Goal: Task Accomplishment & Management: Use online tool/utility

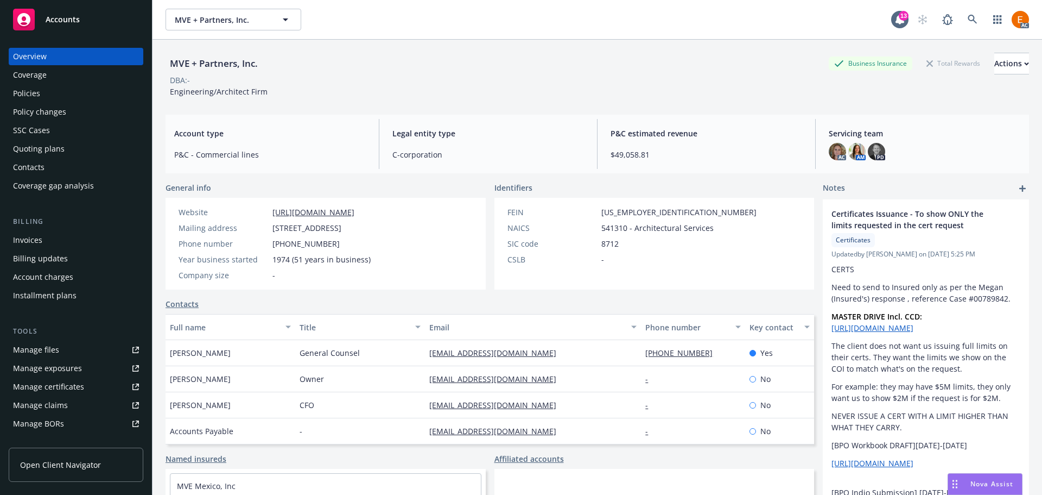
click at [64, 98] on div "Policies" at bounding box center [76, 93] width 126 height 17
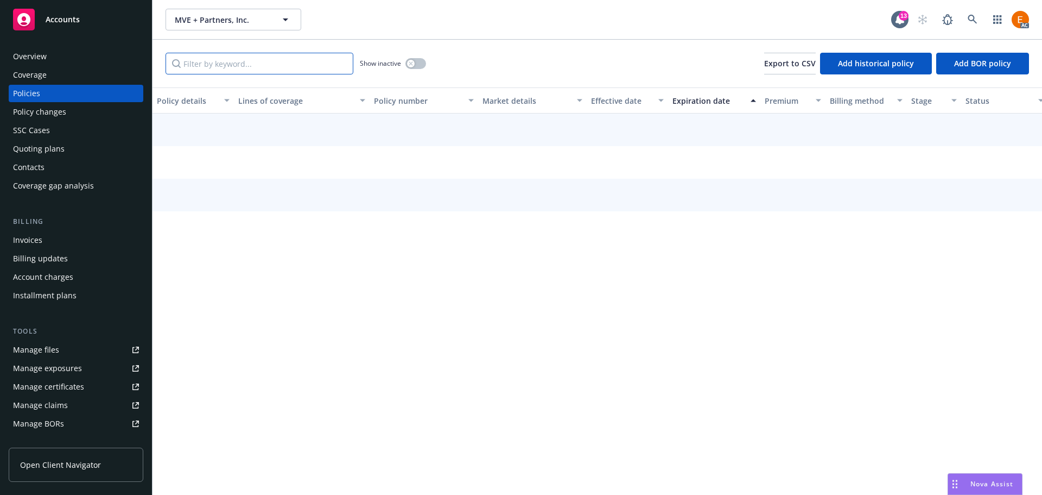
click at [285, 66] on input "Filter by keyword..." at bounding box center [260, 64] width 188 height 22
paste input "TCL1738421"
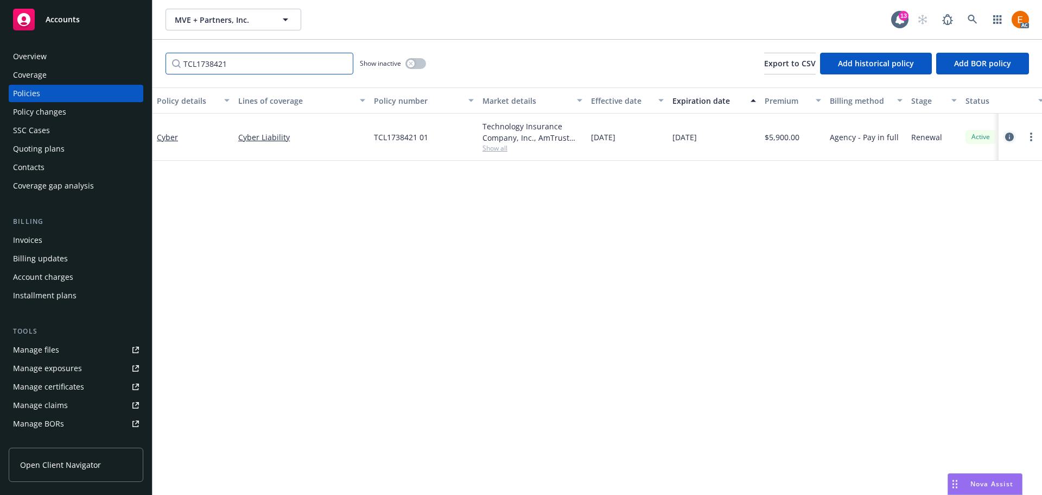
type input "TCL1738421"
click at [1013, 136] on icon "circleInformation" at bounding box center [1010, 136] width 9 height 9
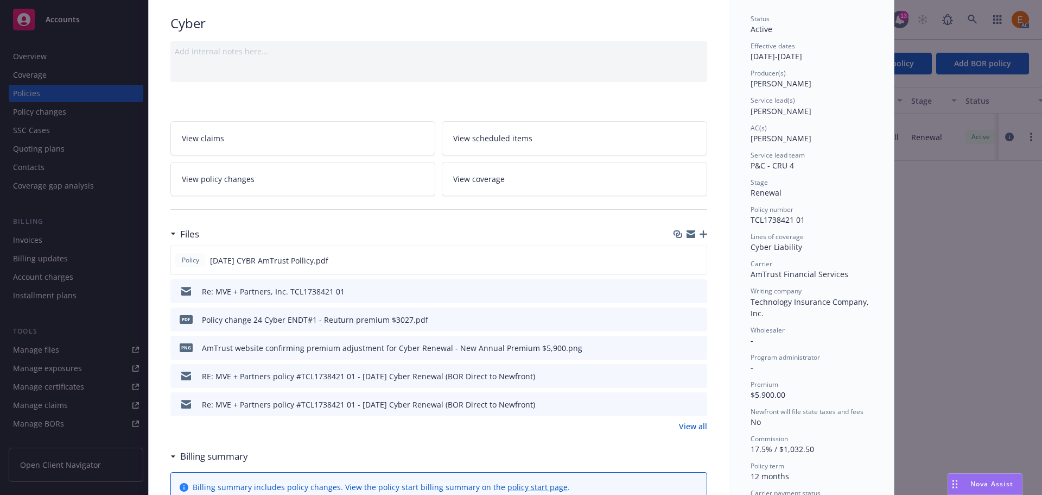
scroll to position [109, 0]
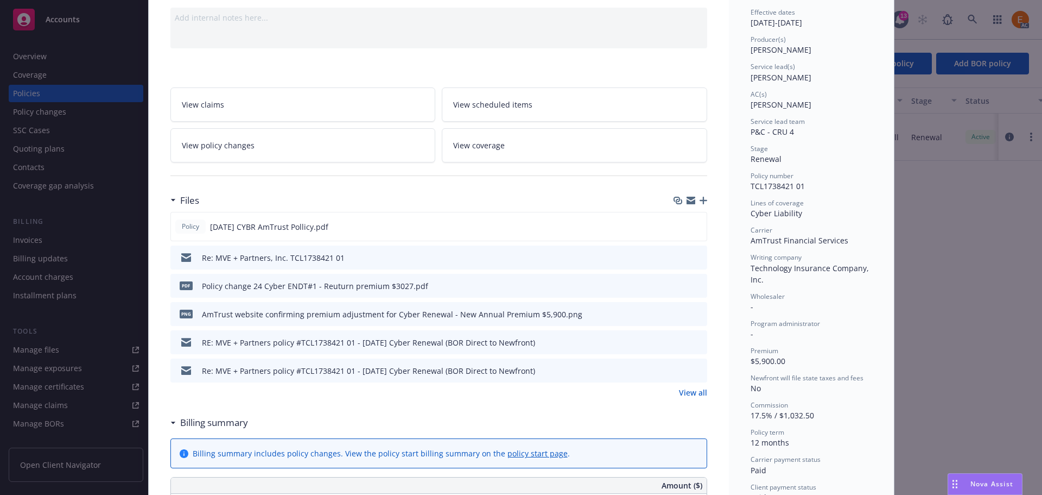
click at [689, 393] on link "View all" at bounding box center [693, 392] width 28 height 11
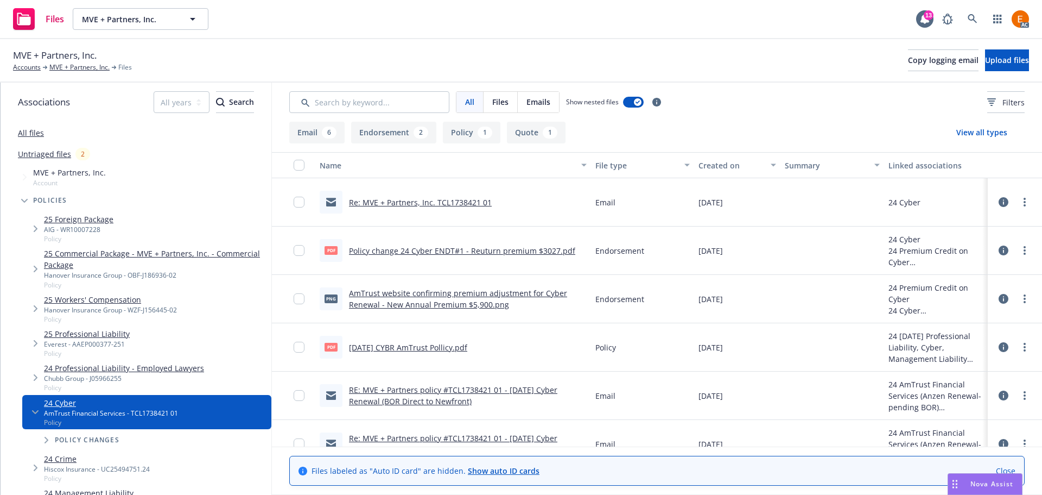
click at [478, 131] on div "1" at bounding box center [485, 133] width 15 height 12
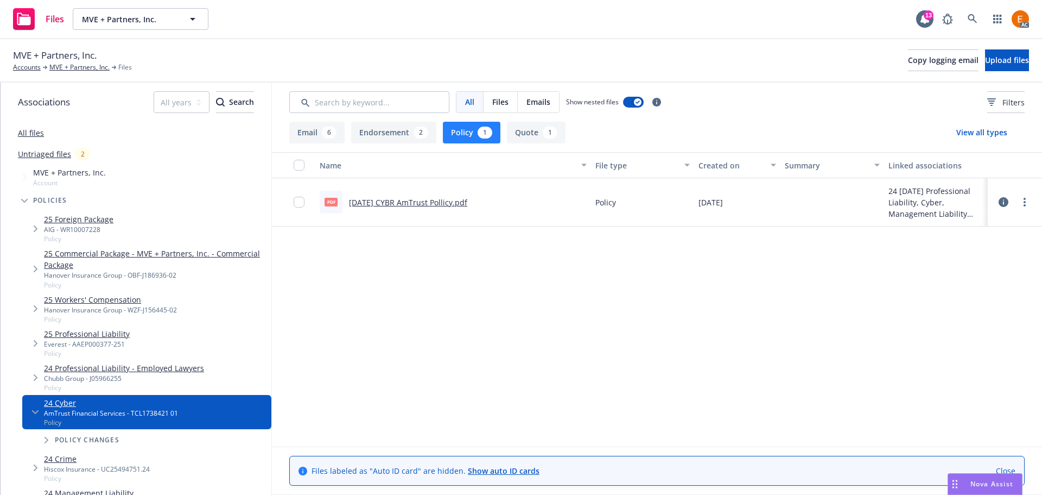
click at [451, 208] on div "pdf 11/8/24 CYBR AmTrust Pollicy.pdf" at bounding box center [394, 202] width 148 height 23
click at [452, 205] on link "11/8/24 CYBR AmTrust Pollicy.pdf" at bounding box center [408, 202] width 118 height 10
click at [321, 130] on button "Email 6" at bounding box center [316, 133] width 55 height 22
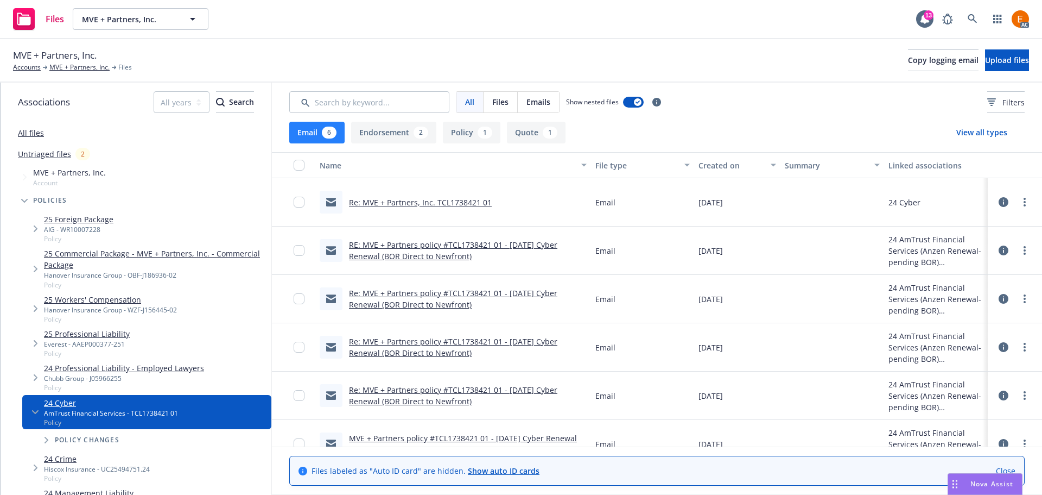
click at [453, 256] on link "RE: MVE + Partners policy #TCL1738421 01 - 11/8/2024 Cyber Renewal (BOR Direct …" at bounding box center [453, 250] width 208 height 22
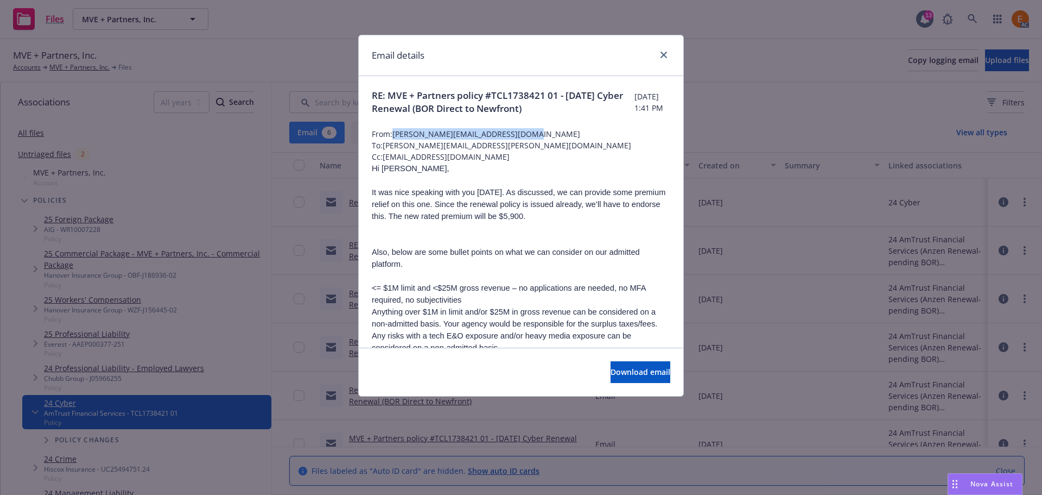
drag, startPoint x: 531, startPoint y: 147, endPoint x: 395, endPoint y: 143, distance: 135.8
click at [395, 140] on span "From: Christopher.Chua@amtrustgroup.com" at bounding box center [521, 133] width 299 height 11
copy span "Christopher.Chua@amtrustgroup.com"
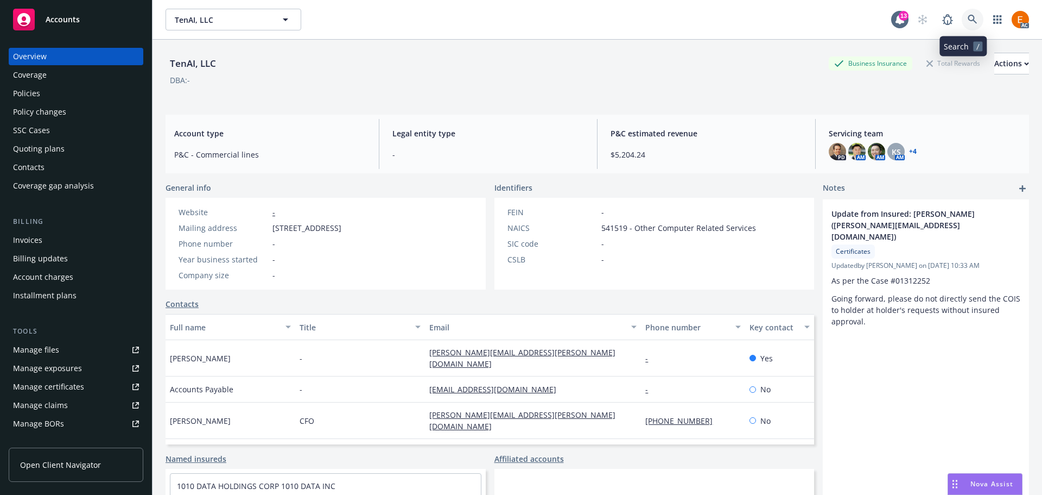
click at [964, 14] on link at bounding box center [973, 20] width 22 height 22
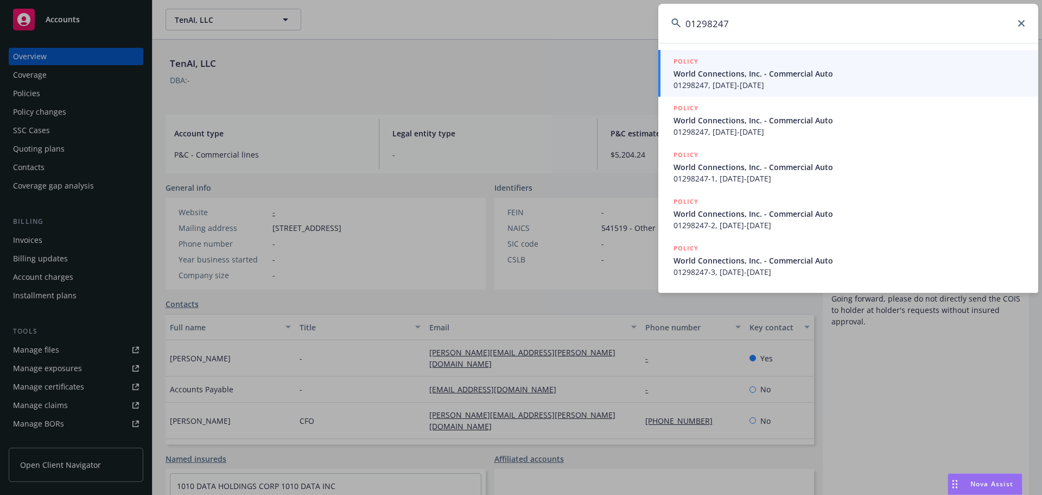
type input "01298247"
click at [716, 84] on span "01298247, 11/10/2024-11/10/2025" at bounding box center [850, 84] width 352 height 11
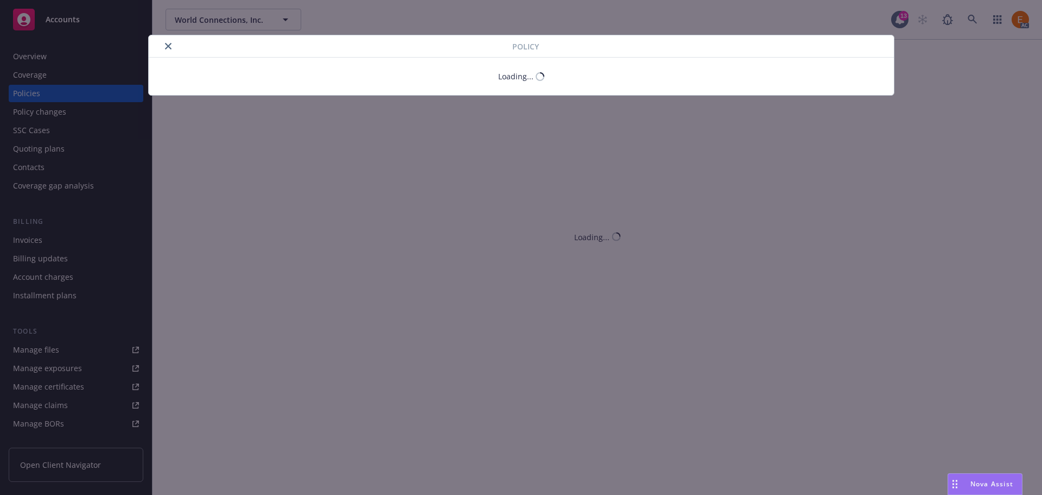
click at [166, 43] on button "close" at bounding box center [168, 46] width 13 height 13
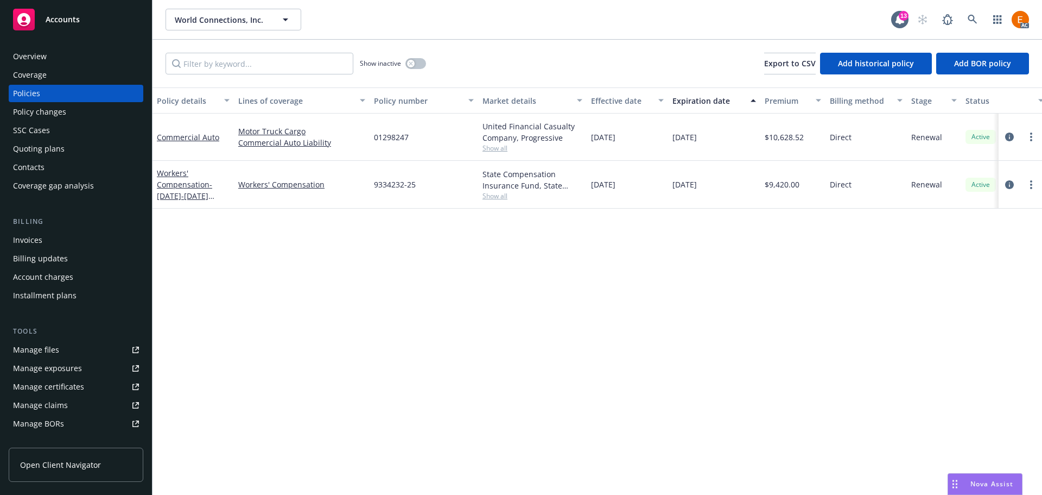
click at [85, 55] on div "Overview" at bounding box center [76, 56] width 126 height 17
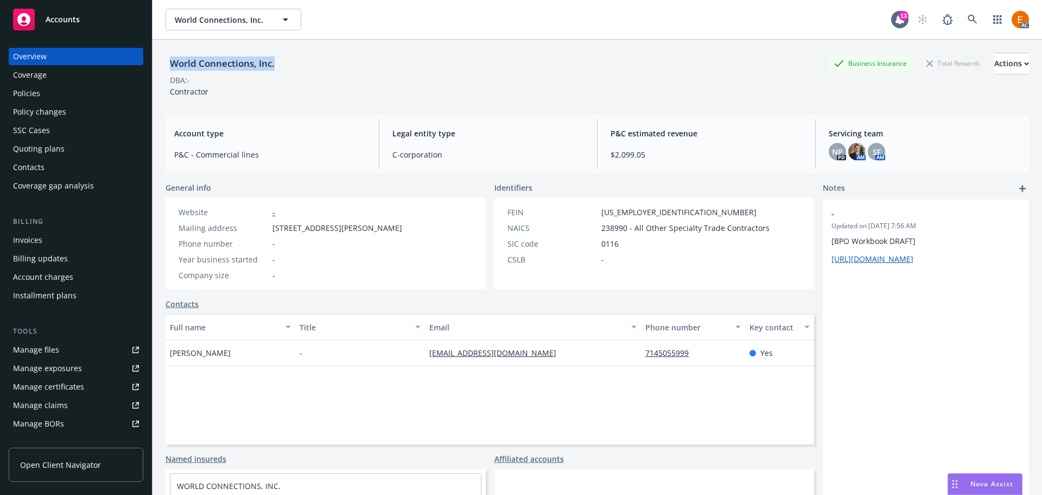
drag, startPoint x: 284, startPoint y: 65, endPoint x: 163, endPoint y: 67, distance: 121.1
click at [163, 67] on div "World Connections, Inc. Business Insurance Total Rewards Actions DBA: - Contrac…" at bounding box center [598, 287] width 890 height 495
copy div "World Connections, Inc."
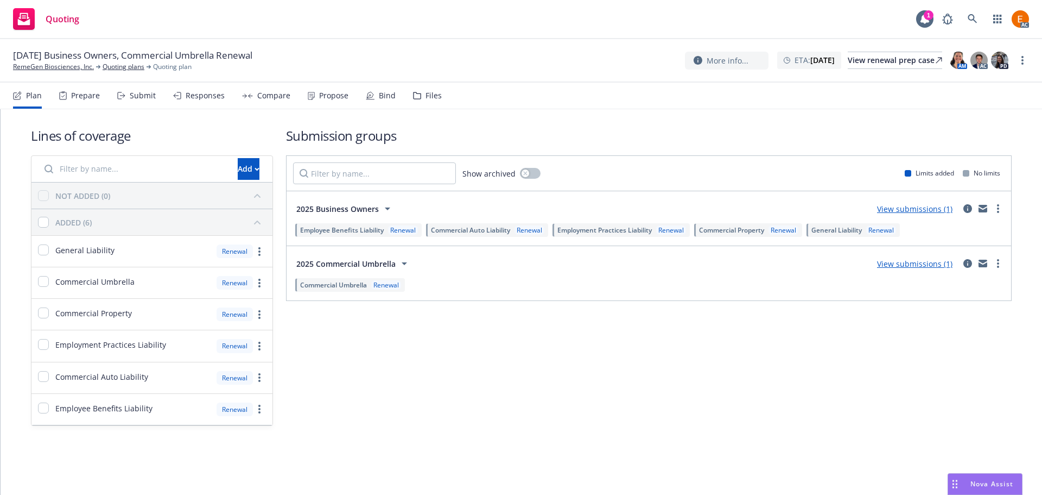
click at [418, 93] on div "Files" at bounding box center [427, 96] width 29 height 26
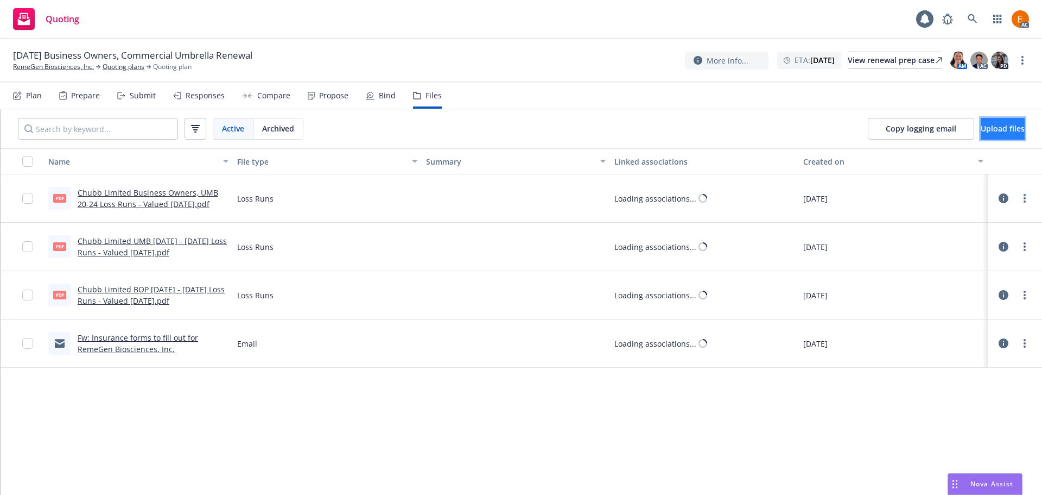
click at [1001, 131] on span "Upload files" at bounding box center [1003, 128] width 44 height 10
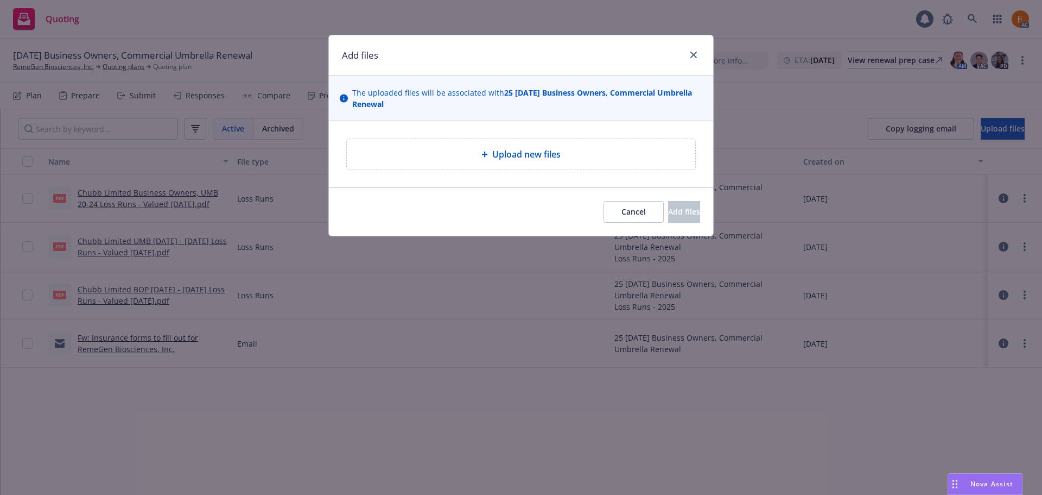
click at [514, 160] on span "Upload new files" at bounding box center [526, 154] width 68 height 13
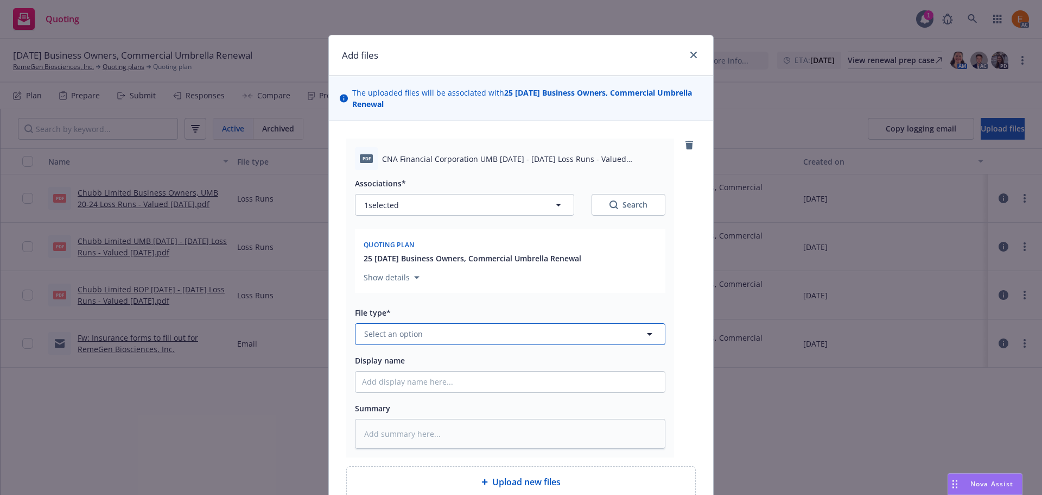
click at [475, 338] on button "Select an option" at bounding box center [510, 334] width 311 height 22
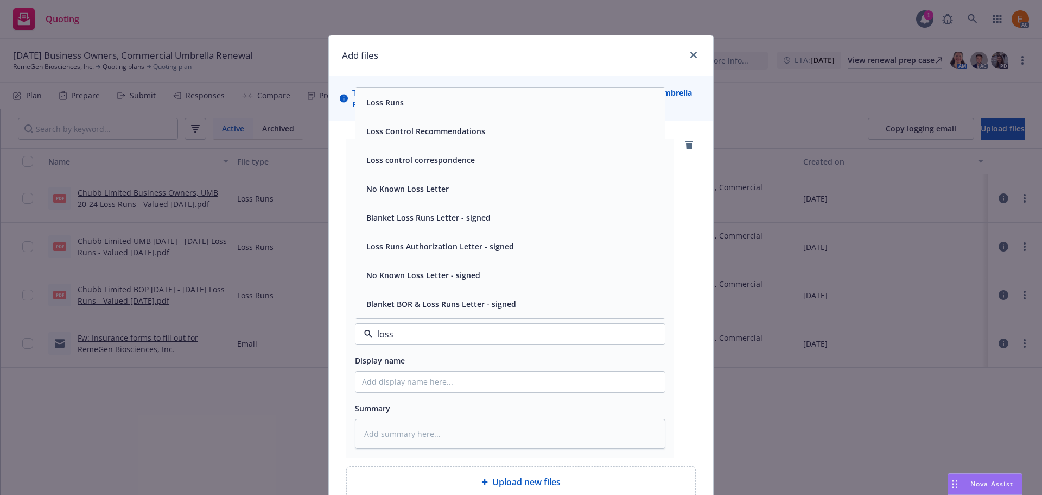
type input "loss r"
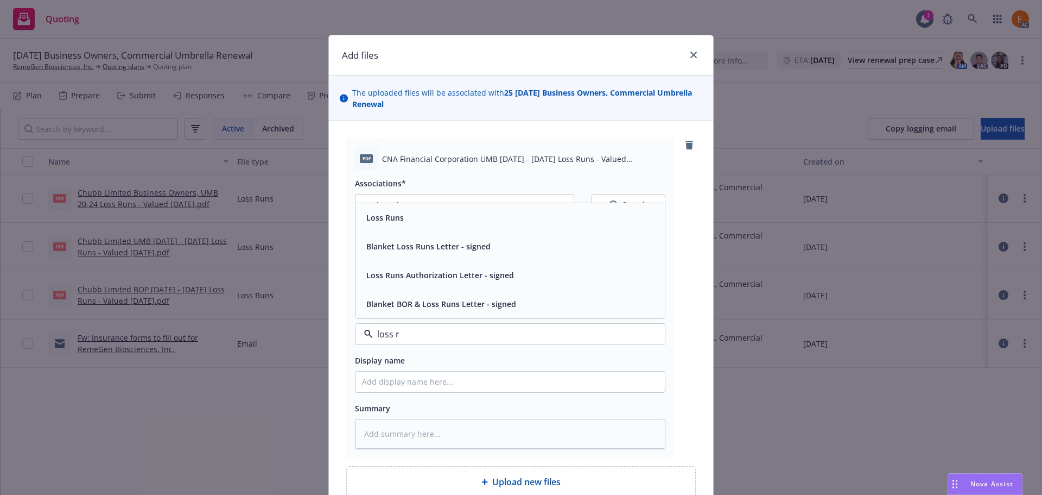
click at [462, 219] on div "Loss Runs" at bounding box center [510, 218] width 296 height 16
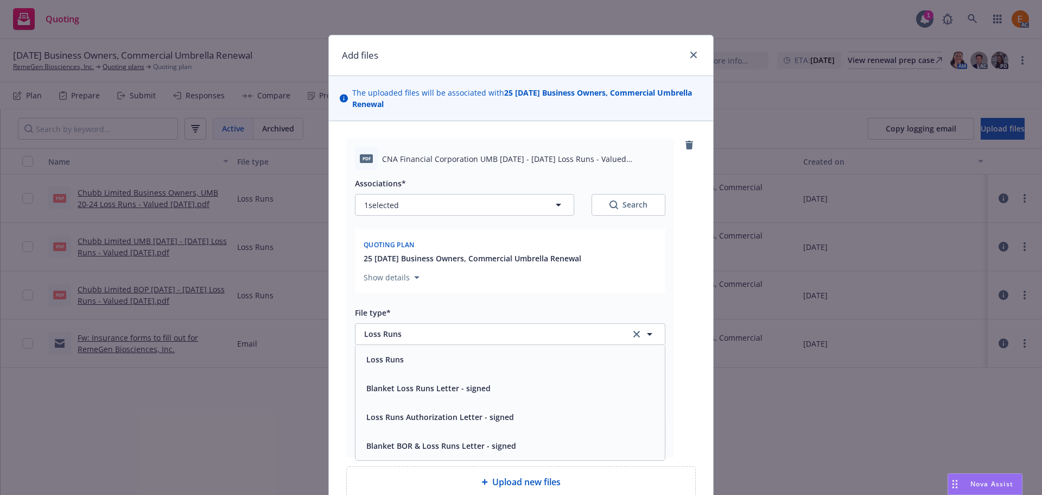
click at [619, 209] on div "Search" at bounding box center [629, 204] width 38 height 11
type textarea "x"
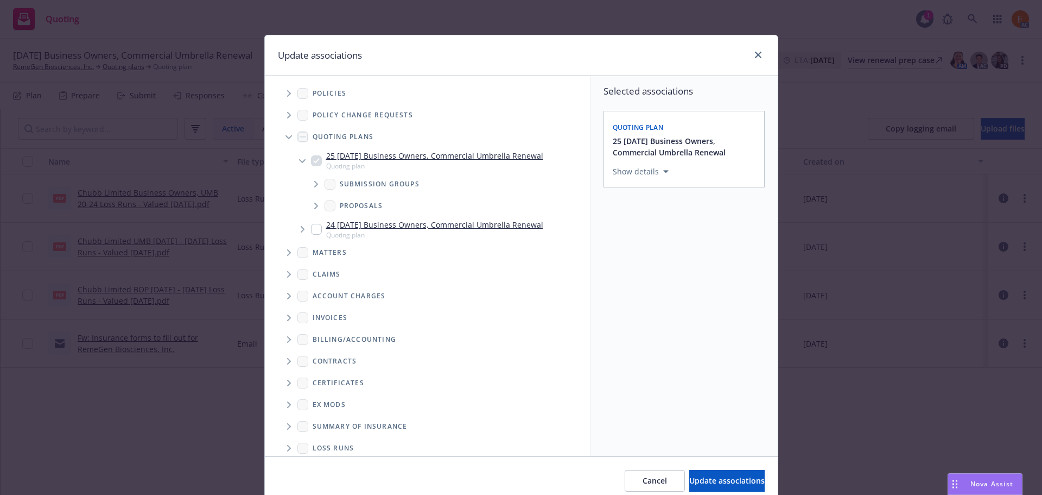
click at [283, 134] on span "Tree Example" at bounding box center [288, 136] width 17 height 17
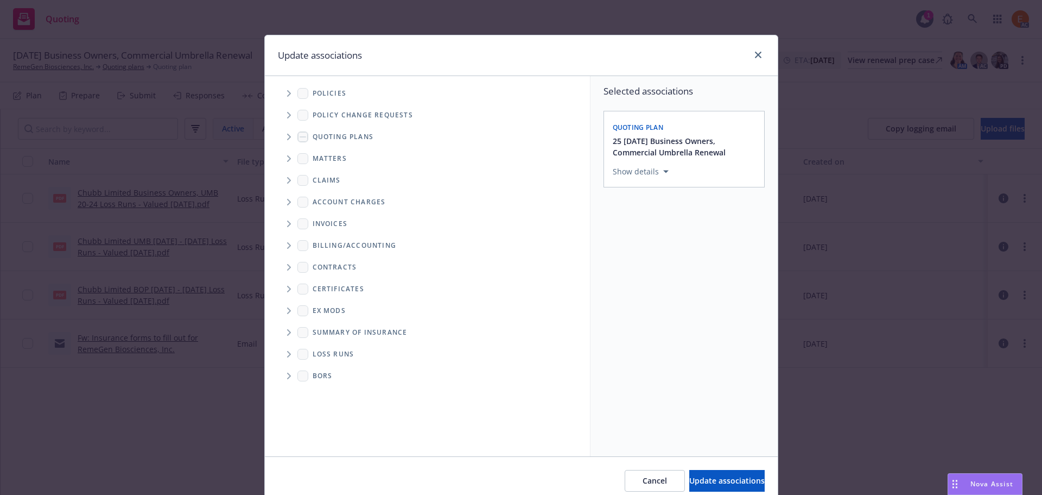
click at [287, 356] on icon "Folder Tree Example" at bounding box center [289, 354] width 4 height 7
click at [330, 391] on link "2025" at bounding box center [338, 392] width 17 height 11
checkbox input "true"
click at [712, 478] on span "Update associations" at bounding box center [727, 480] width 75 height 10
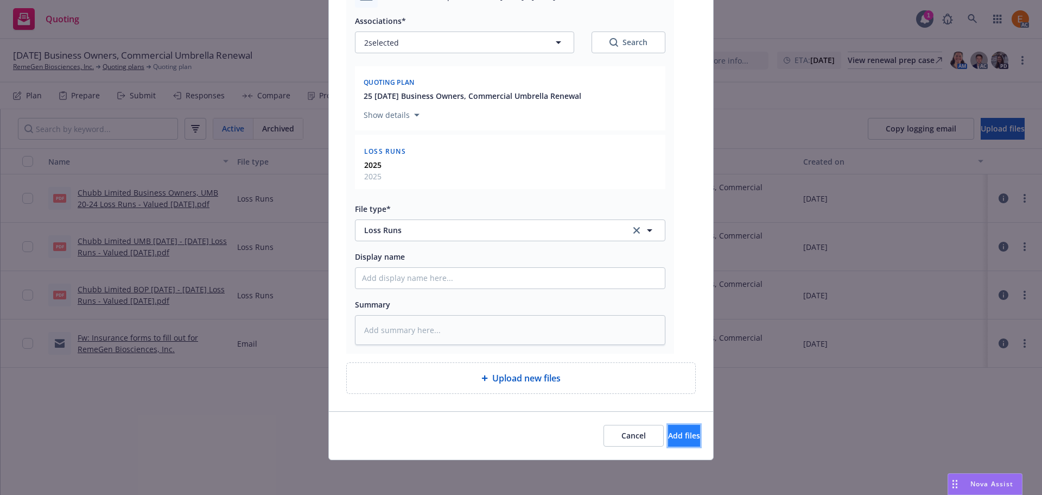
click at [673, 430] on span "Add files" at bounding box center [684, 435] width 32 height 10
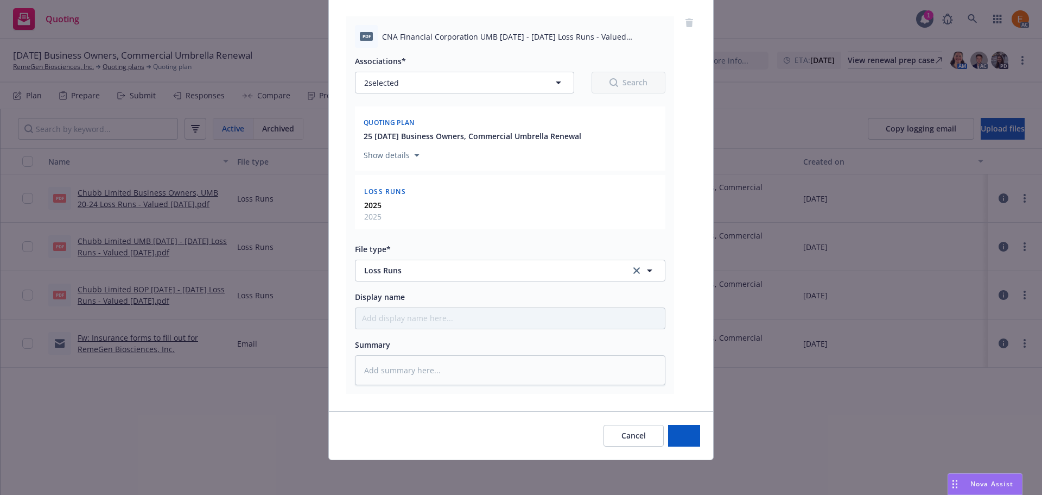
type textarea "x"
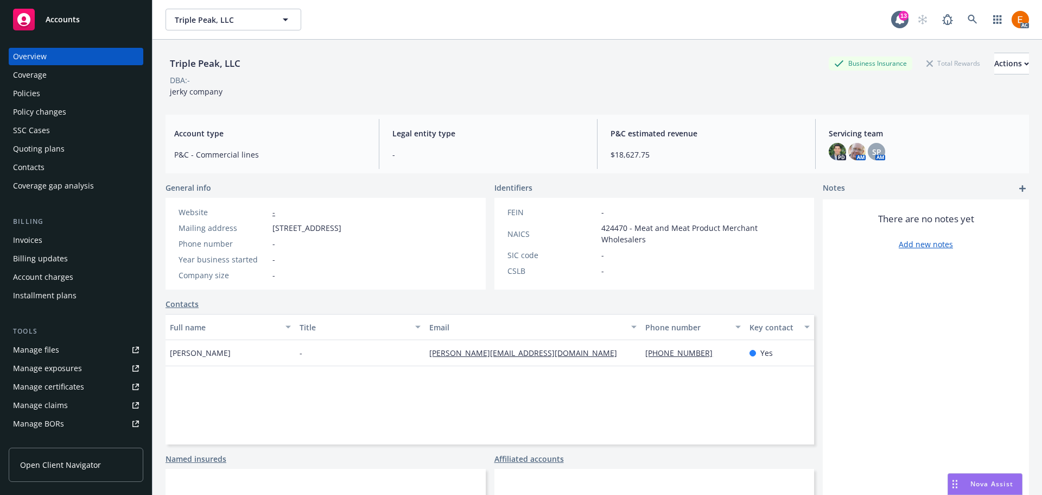
click at [121, 98] on div "Policies" at bounding box center [76, 93] width 126 height 17
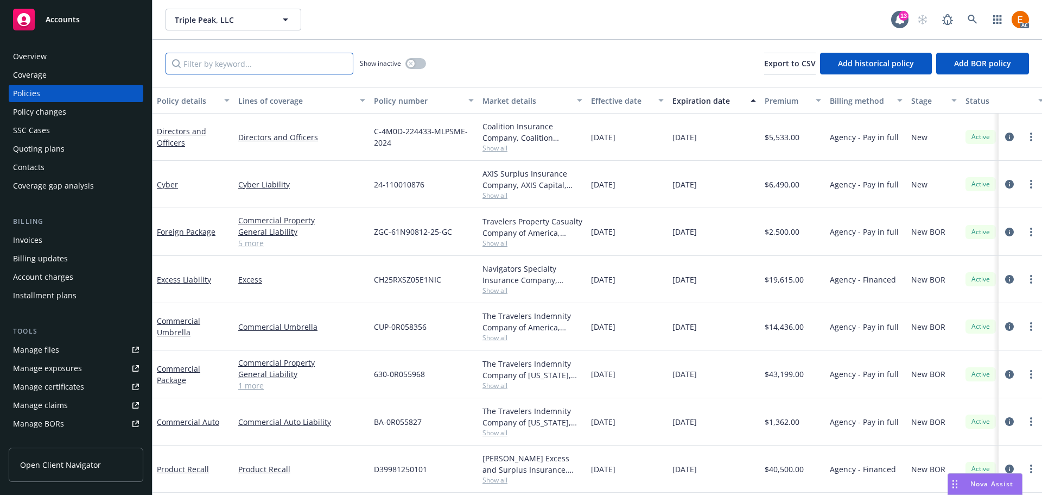
click at [239, 64] on input "Filter by keyword..." at bounding box center [260, 64] width 188 height 22
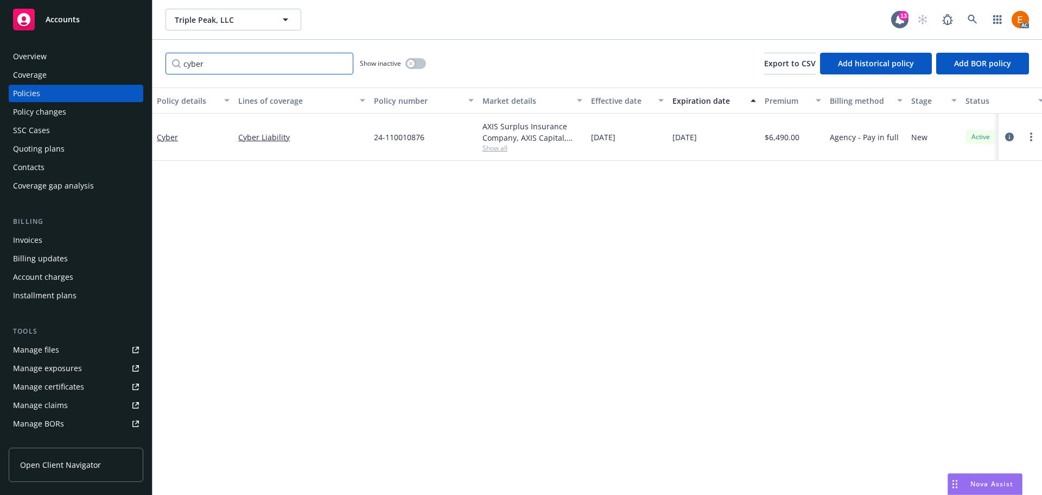
type input "cyber"
click at [1003, 141] on div at bounding box center [1020, 136] width 43 height 47
click at [1014, 136] on link "circleInformation" at bounding box center [1009, 136] width 13 height 13
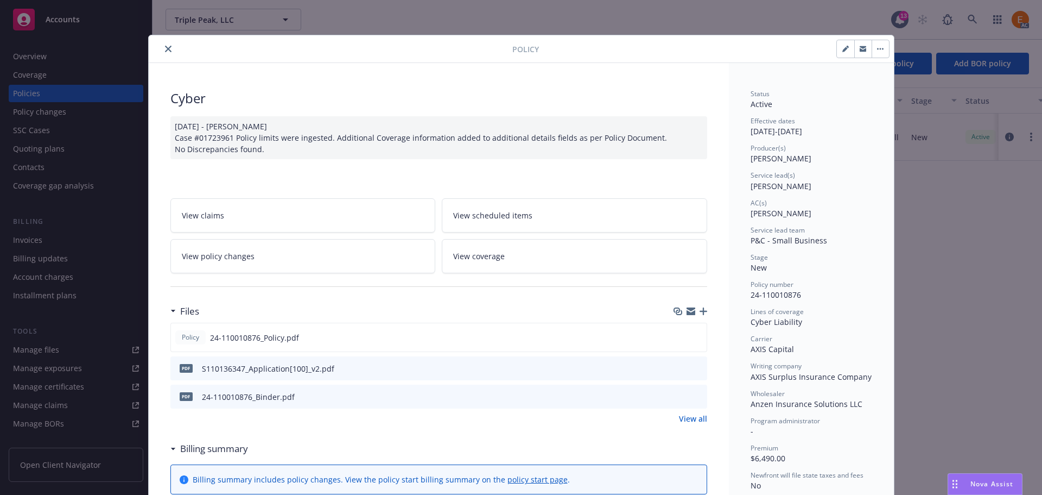
click at [700, 307] on icon "button" at bounding box center [704, 311] width 8 height 8
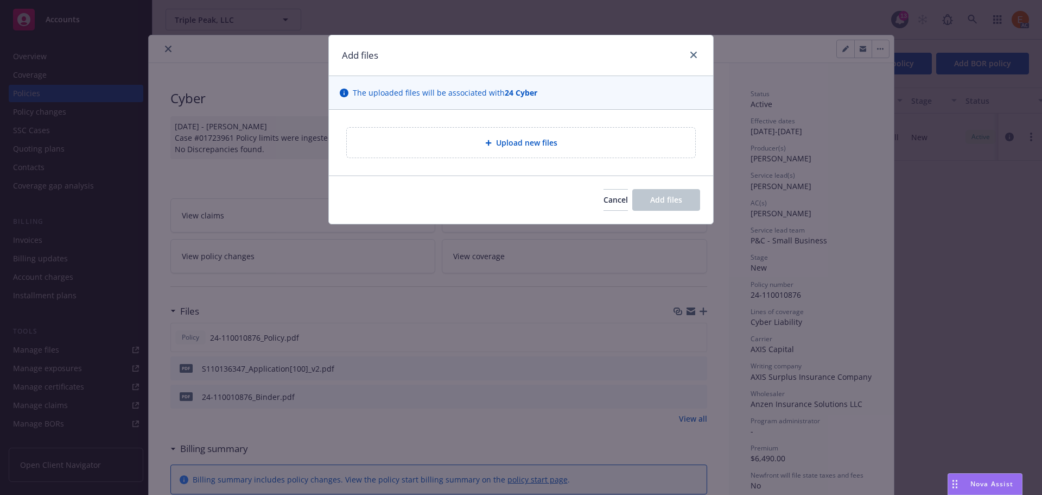
click at [508, 150] on div "Upload new files" at bounding box center [521, 143] width 349 height 30
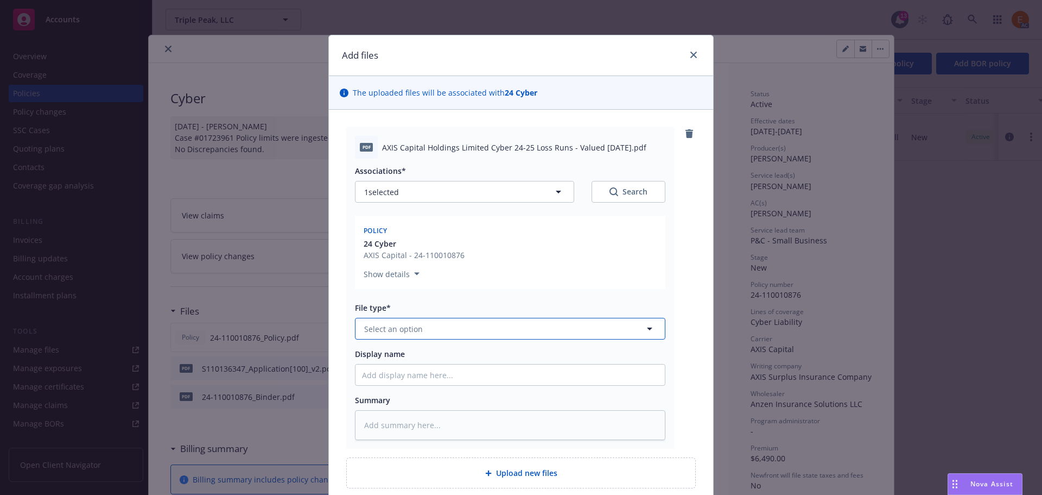
click at [495, 330] on button "Select an option" at bounding box center [510, 329] width 311 height 22
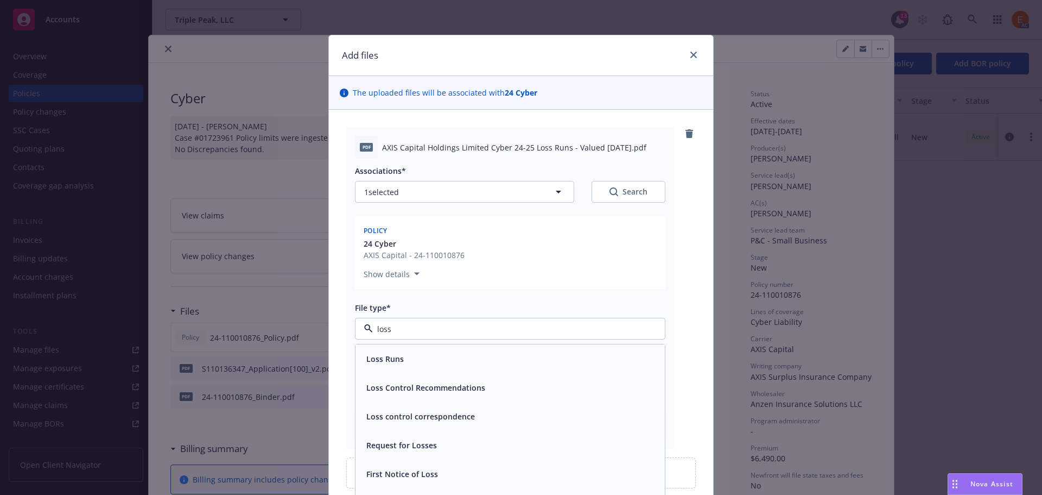
type input "loss r"
click at [439, 355] on div "Loss Runs" at bounding box center [510, 359] width 296 height 16
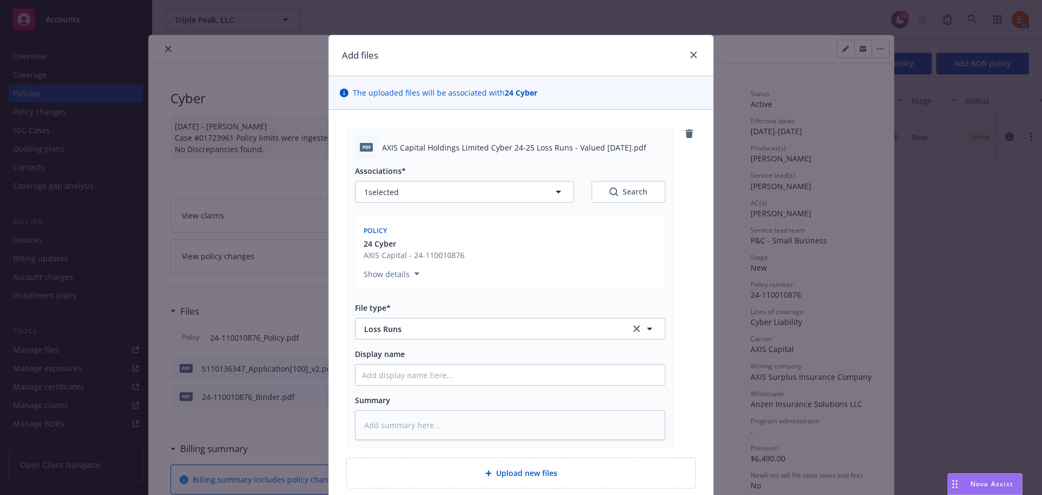
click at [633, 186] on div "Search" at bounding box center [629, 191] width 38 height 11
type textarea "x"
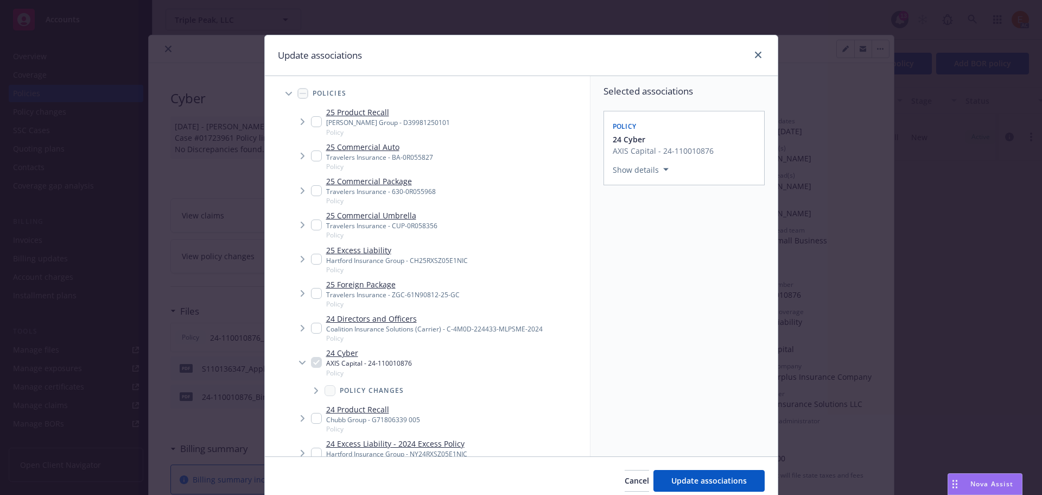
click at [282, 100] on span "Tree Example" at bounding box center [288, 93] width 17 height 17
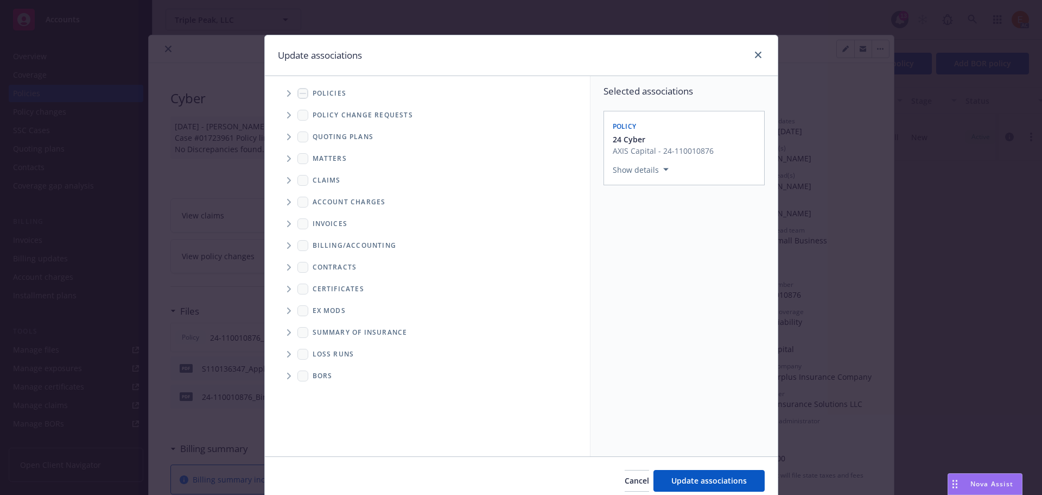
click at [287, 356] on icon "Folder Tree Example" at bounding box center [289, 354] width 4 height 7
click at [331, 391] on link "2025" at bounding box center [338, 392] width 17 height 11
checkbox input "true"
drag, startPoint x: 740, startPoint y: 483, endPoint x: 722, endPoint y: 467, distance: 23.5
click at [738, 483] on span "Update associations" at bounding box center [709, 480] width 75 height 10
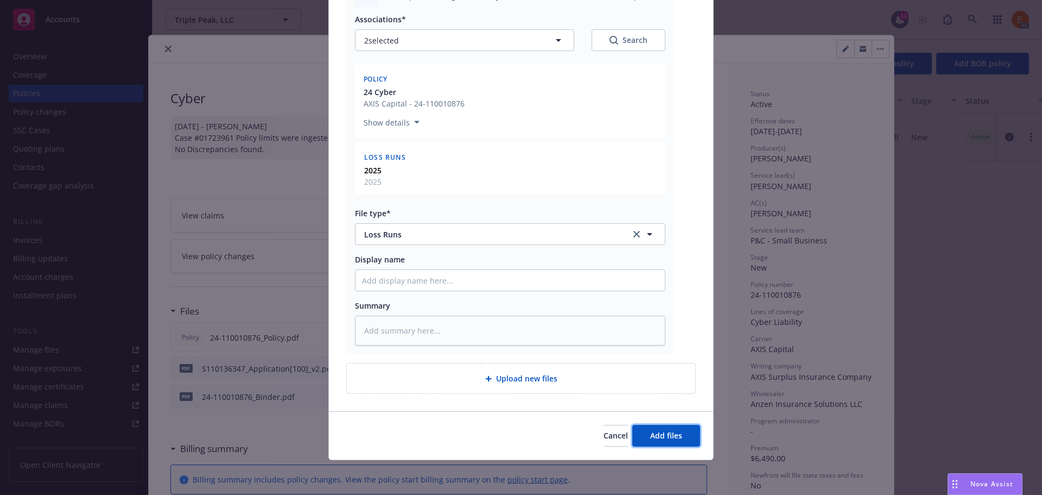
click at [666, 427] on button "Add files" at bounding box center [667, 436] width 68 height 22
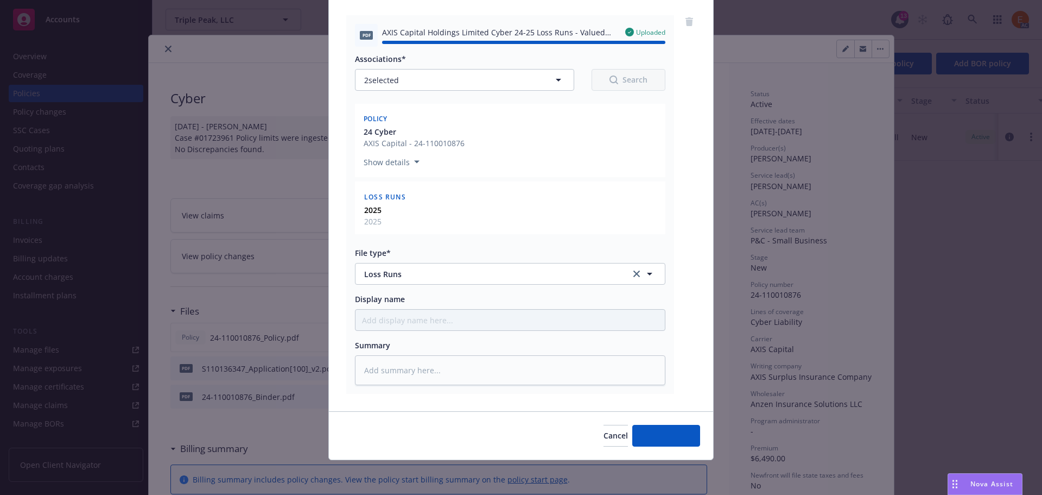
type textarea "x"
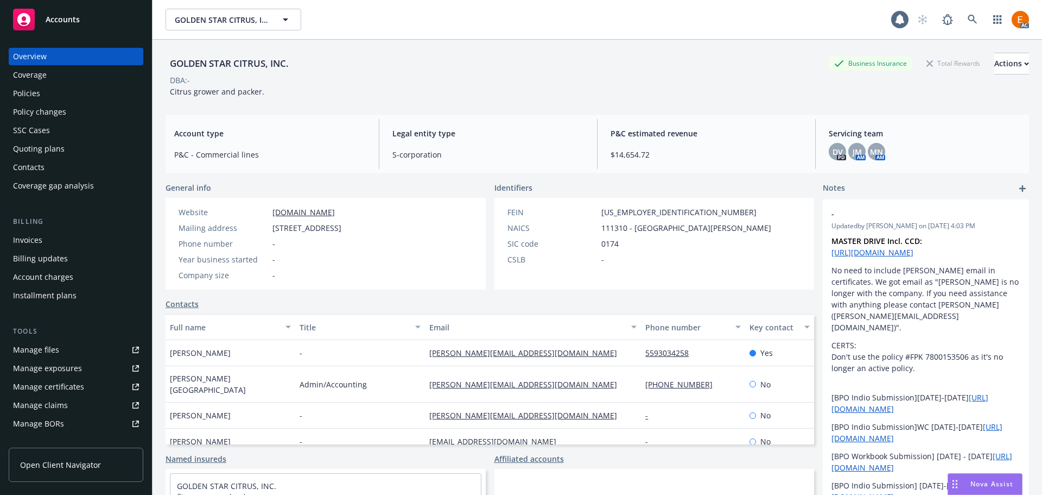
click at [87, 102] on div "Overview Coverage Policies Policy changes SSC Cases Quoting plans Contacts Cove…" at bounding box center [76, 121] width 135 height 147
click at [87, 96] on div "Policies" at bounding box center [76, 93] width 126 height 17
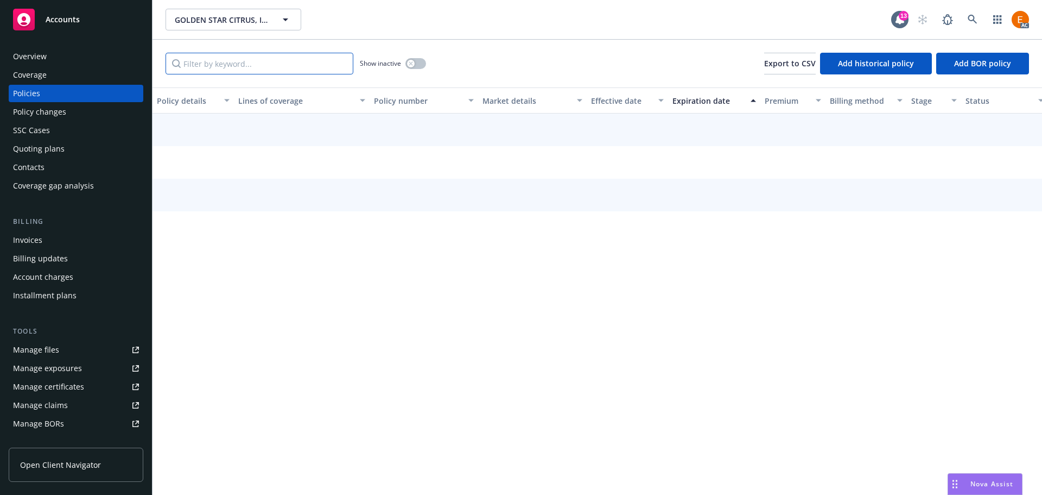
click at [305, 58] on input "Filter by keyword..." at bounding box center [260, 64] width 188 height 22
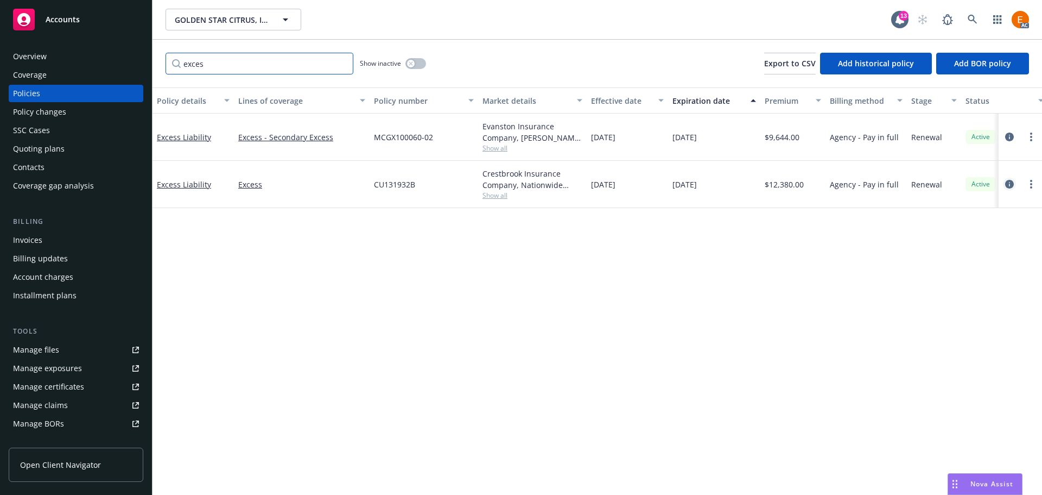
type input "exces"
click at [1012, 185] on icon "circleInformation" at bounding box center [1010, 184] width 9 height 9
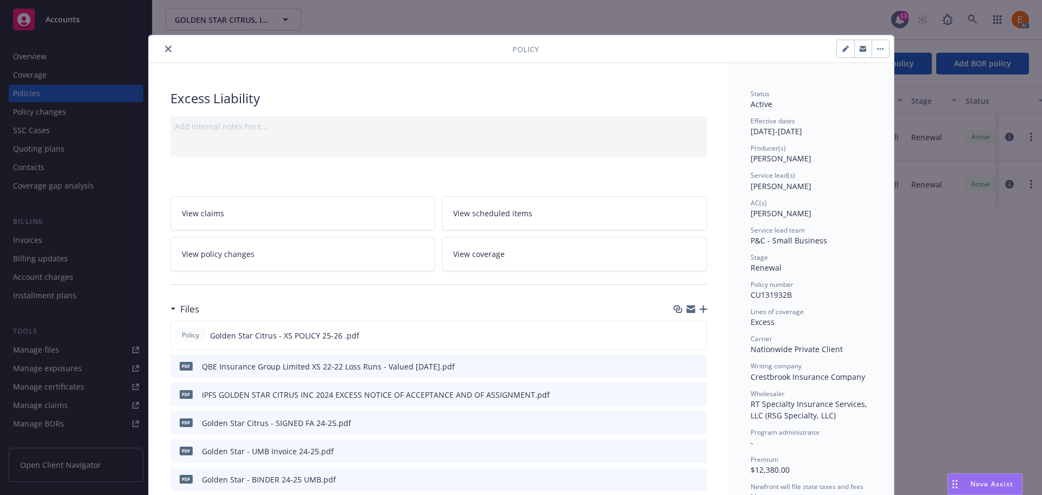
click at [702, 306] on icon "button" at bounding box center [704, 309] width 8 height 8
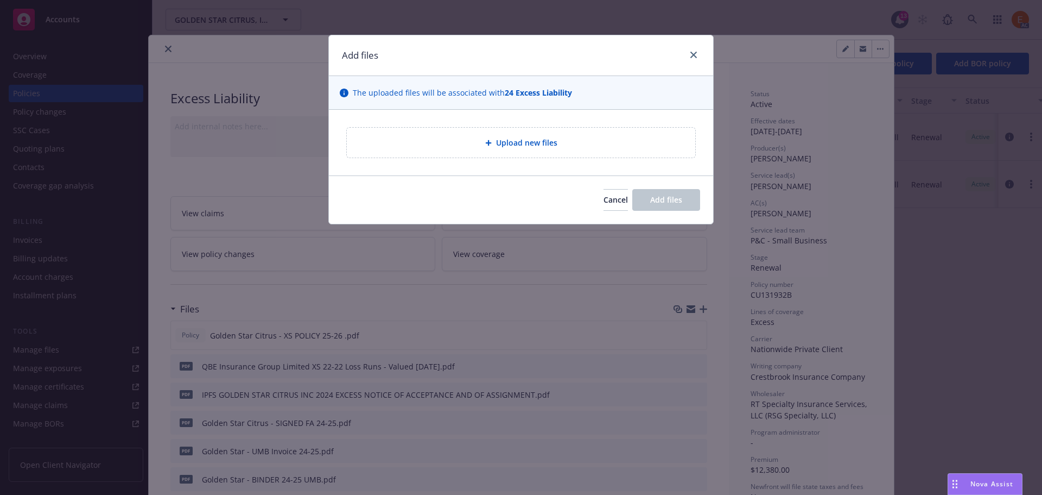
click at [563, 150] on div "Upload new files" at bounding box center [521, 143] width 349 height 30
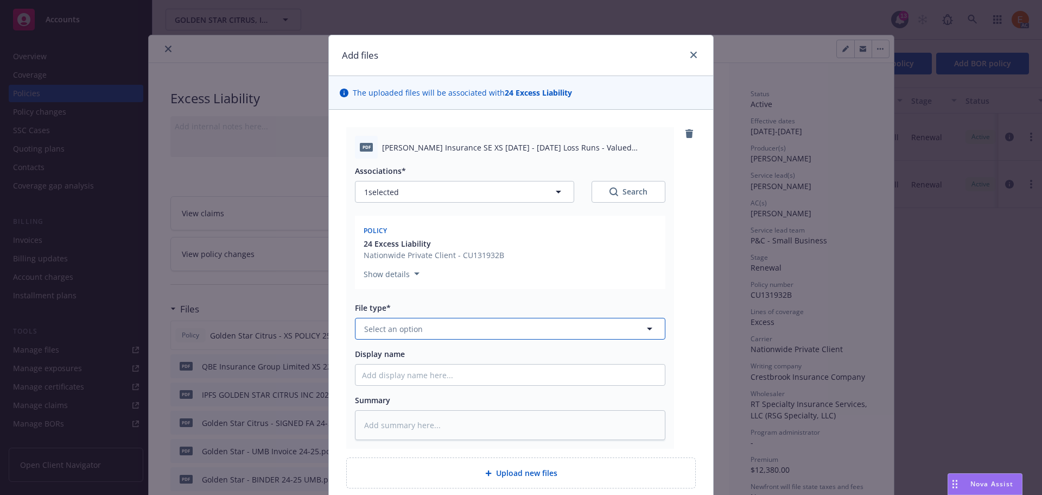
click at [484, 333] on button "Select an option" at bounding box center [510, 329] width 311 height 22
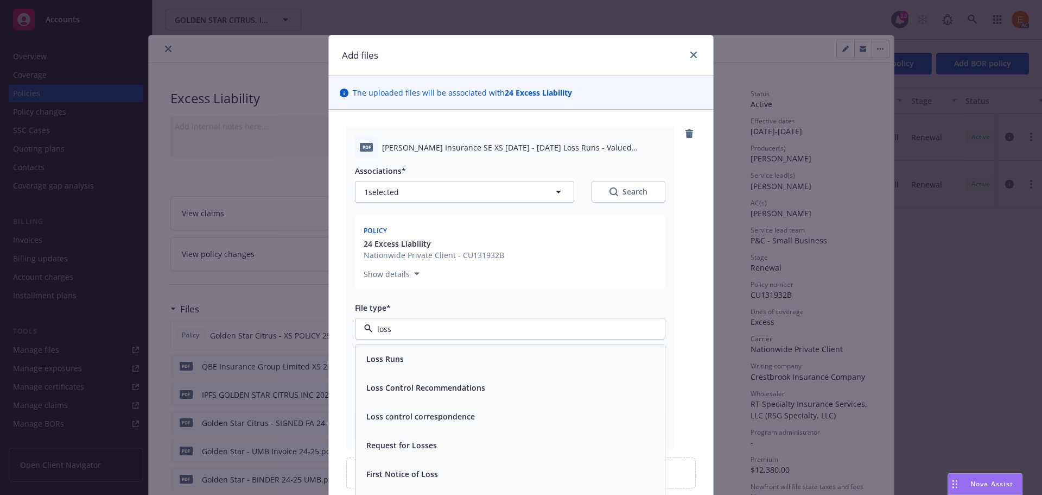
type input "loss r"
click at [454, 356] on div "Loss Runs" at bounding box center [510, 359] width 296 height 16
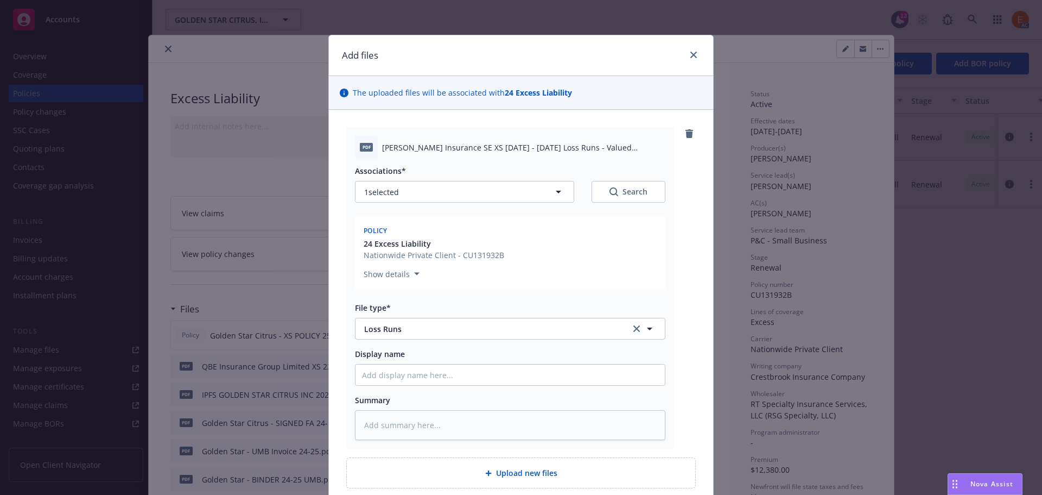
click at [630, 193] on div "Search" at bounding box center [629, 191] width 38 height 11
type textarea "x"
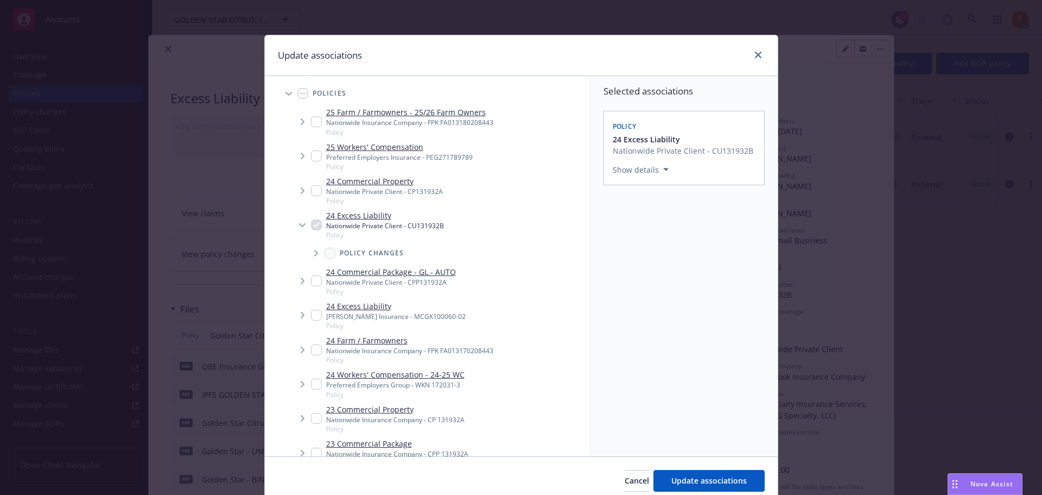
click at [286, 92] on icon "Tree Example" at bounding box center [289, 94] width 7 height 4
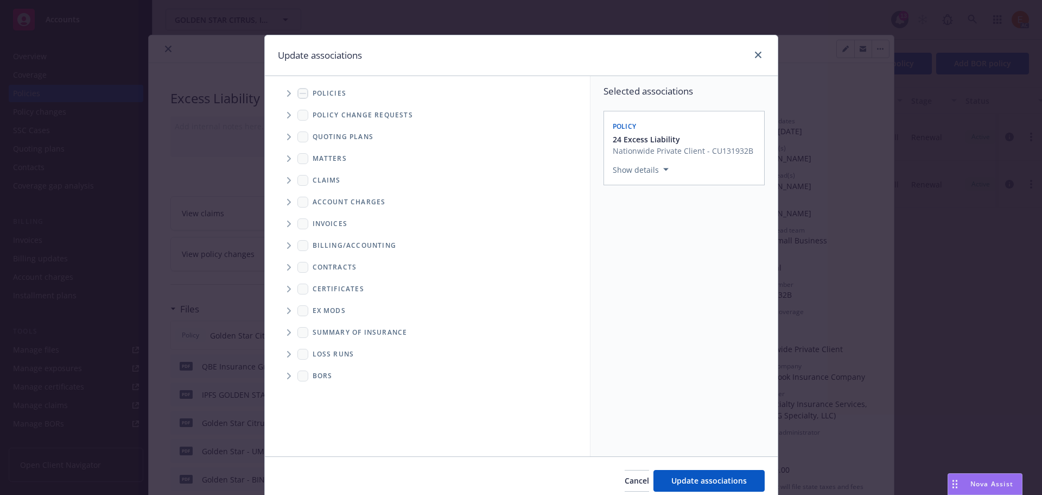
click at [284, 349] on span "Folder Tree Example" at bounding box center [288, 353] width 17 height 17
drag, startPoint x: 338, startPoint y: 395, endPoint x: 346, endPoint y: 391, distance: 8.8
click at [338, 395] on link "2025" at bounding box center [338, 392] width 17 height 11
checkbox input "true"
click at [698, 476] on span "Update associations" at bounding box center [709, 480] width 75 height 10
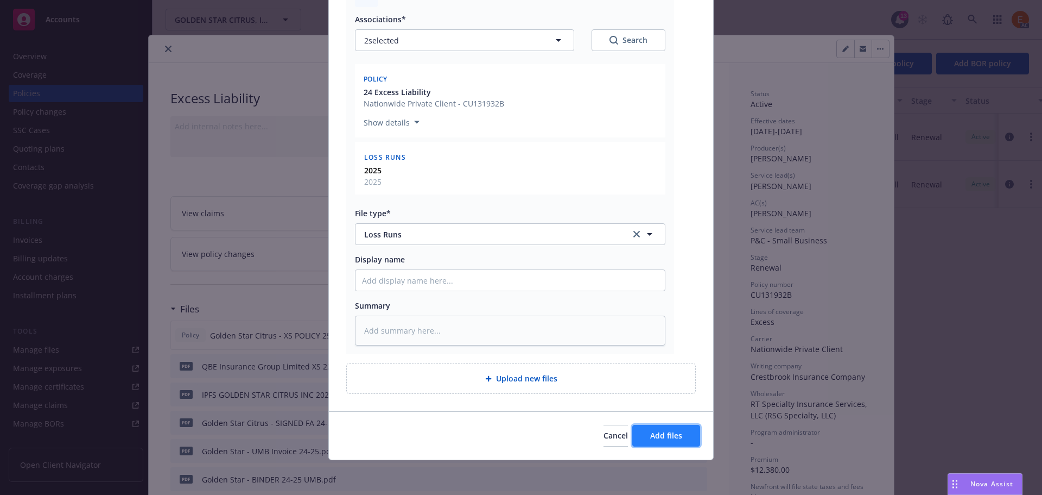
click at [671, 427] on button "Add files" at bounding box center [667, 436] width 68 height 22
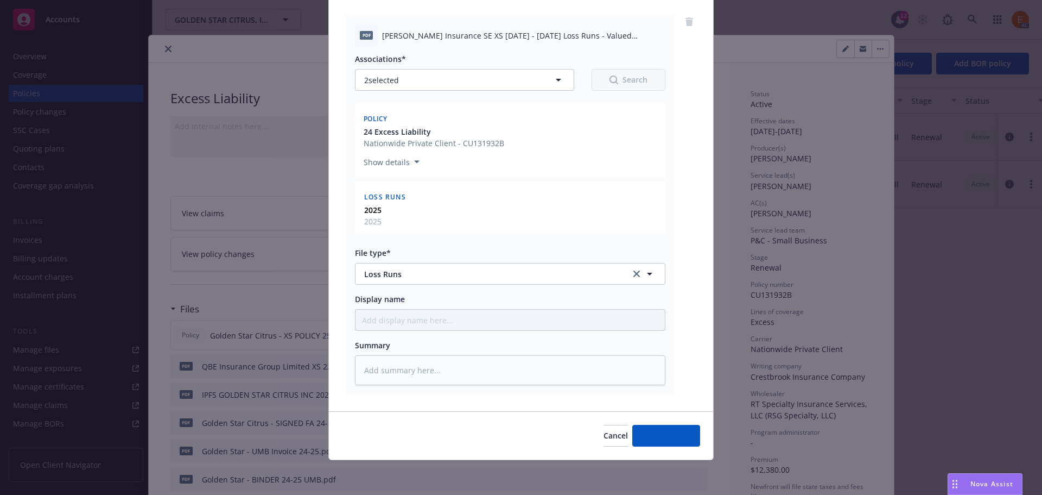
type textarea "x"
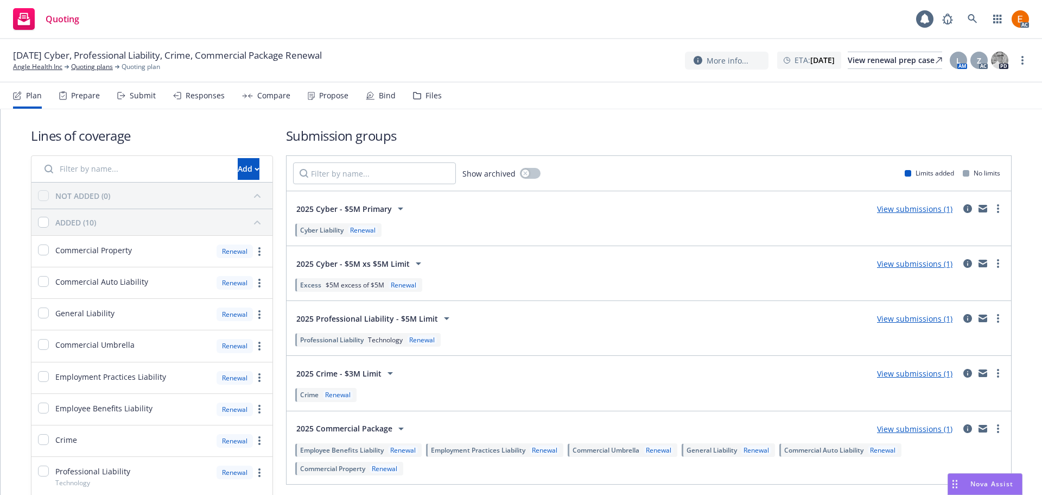
click at [432, 103] on div "Files" at bounding box center [427, 96] width 29 height 26
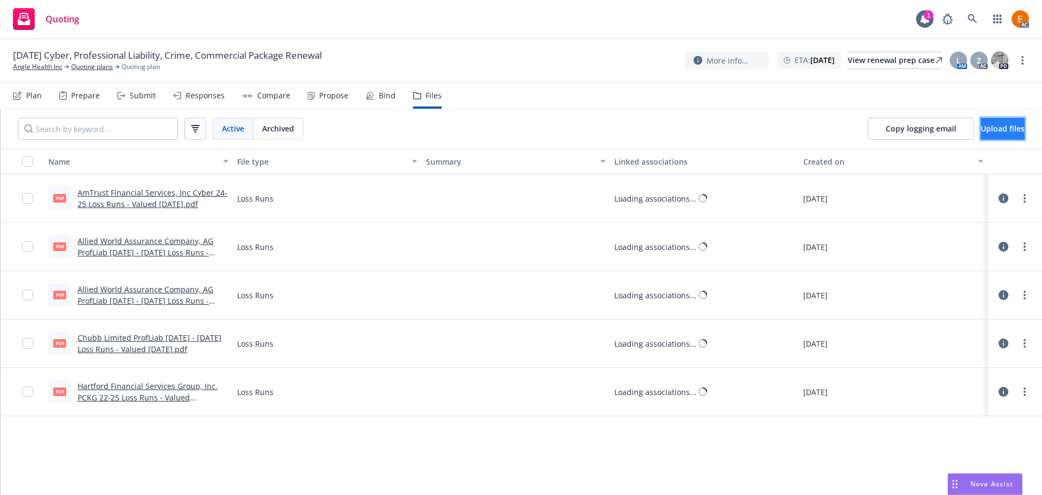
click at [983, 125] on span "Upload files" at bounding box center [1003, 128] width 44 height 10
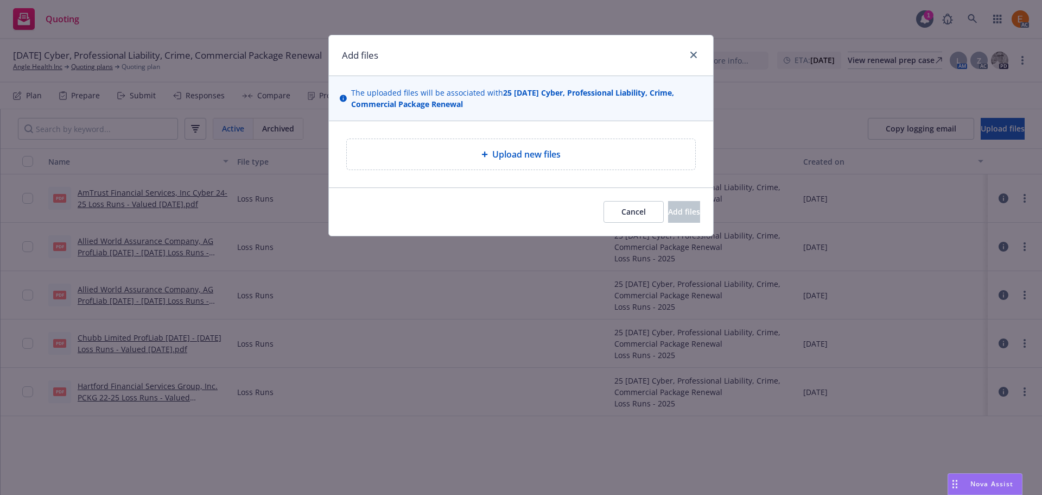
click at [556, 148] on span "Upload new files" at bounding box center [526, 154] width 68 height 13
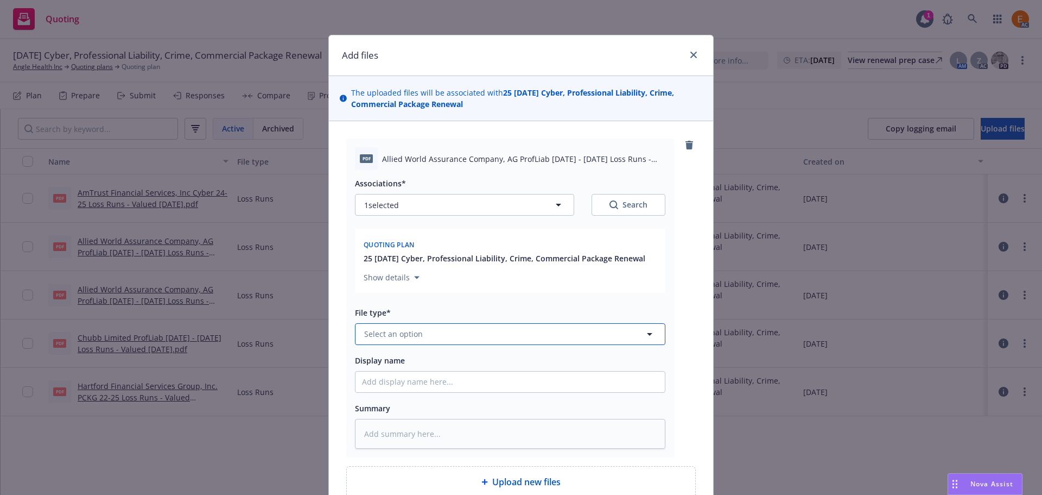
click at [498, 334] on button "Select an option" at bounding box center [510, 334] width 311 height 22
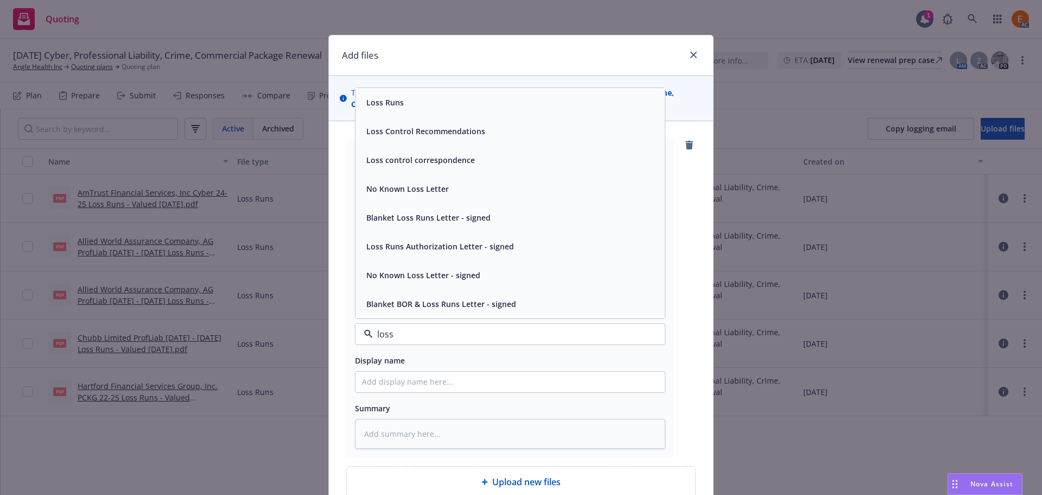
type input "loss r"
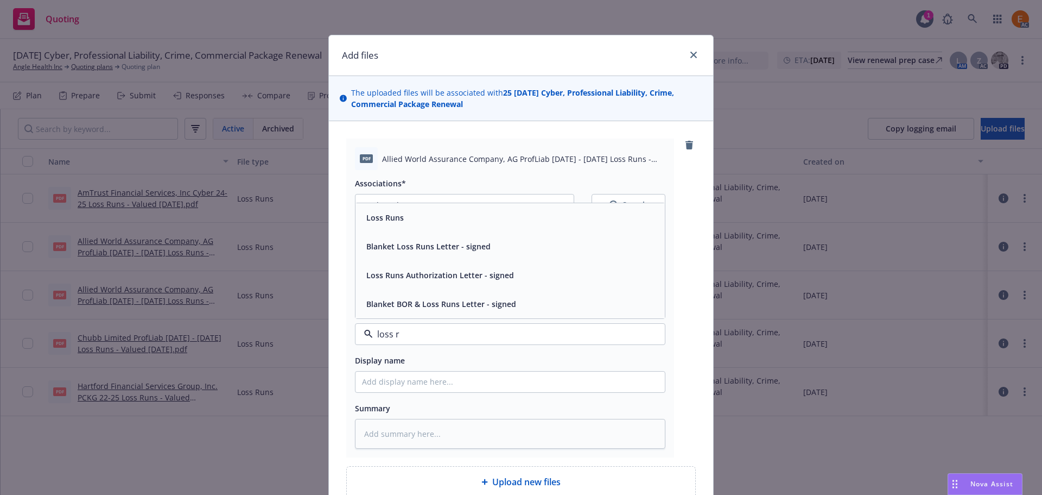
click at [407, 225] on div "Loss Runs" at bounding box center [510, 217] width 309 height 29
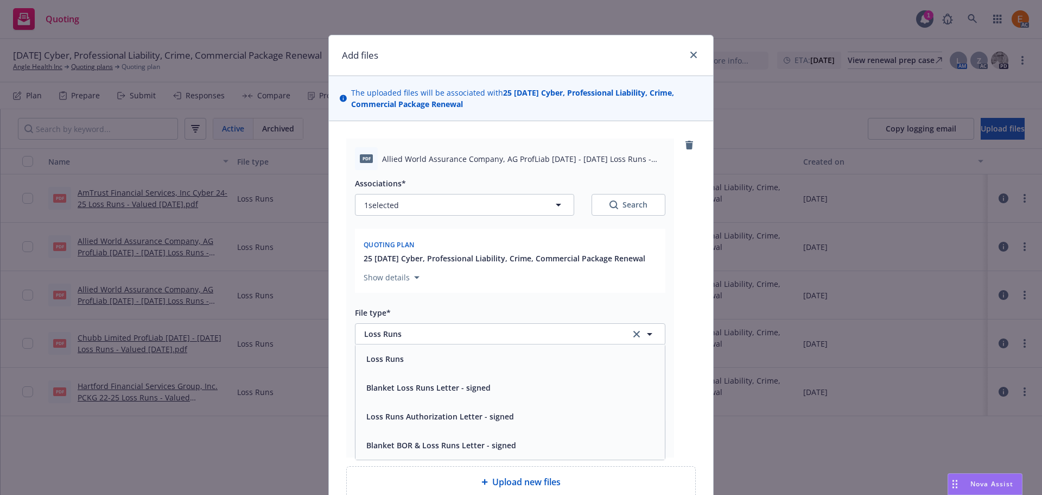
click at [583, 203] on div "1 selected Search" at bounding box center [510, 205] width 311 height 22
click at [618, 205] on div "Search" at bounding box center [629, 204] width 38 height 11
type textarea "x"
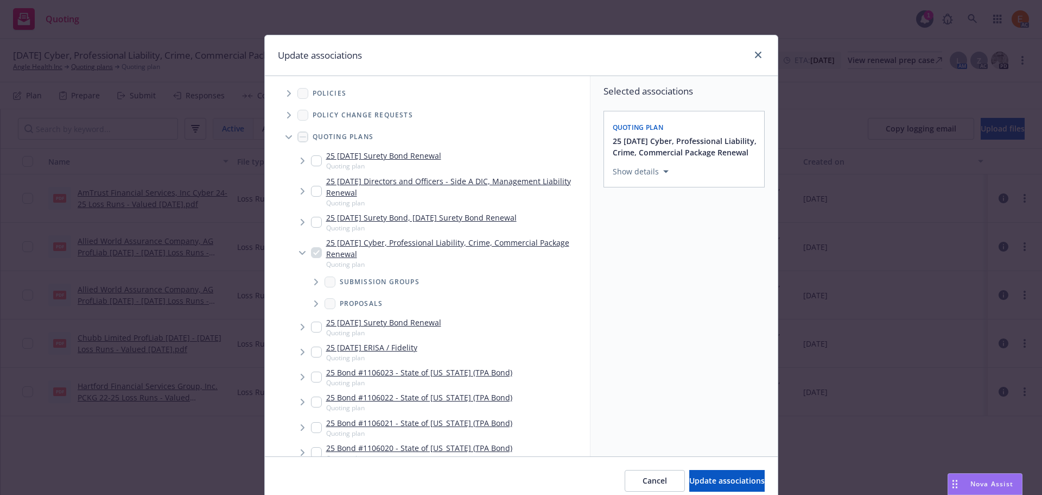
click at [287, 132] on span "Tree Example" at bounding box center [288, 136] width 17 height 17
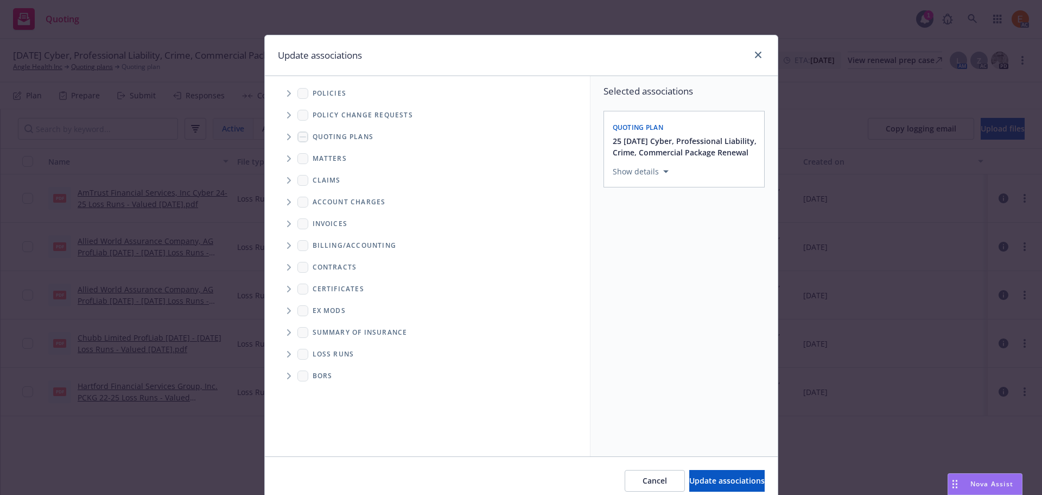
click at [280, 347] on span "Folder Tree Example" at bounding box center [288, 353] width 17 height 17
drag, startPoint x: 325, startPoint y: 395, endPoint x: 369, endPoint y: 398, distance: 44.1
click at [330, 395] on link "2025" at bounding box center [338, 392] width 17 height 11
checkbox input "true"
click at [690, 481] on span "Update associations" at bounding box center [727, 480] width 75 height 10
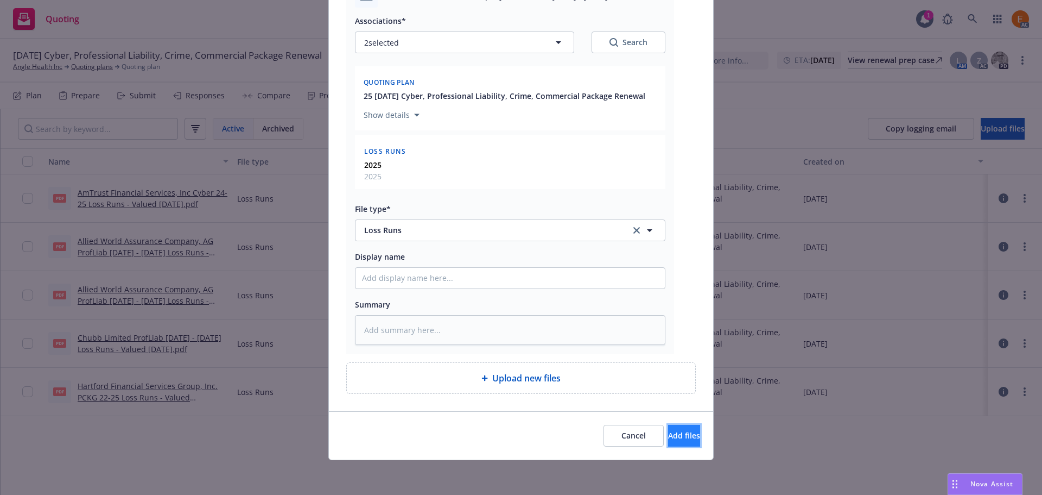
click at [668, 433] on span "Add files" at bounding box center [684, 435] width 32 height 10
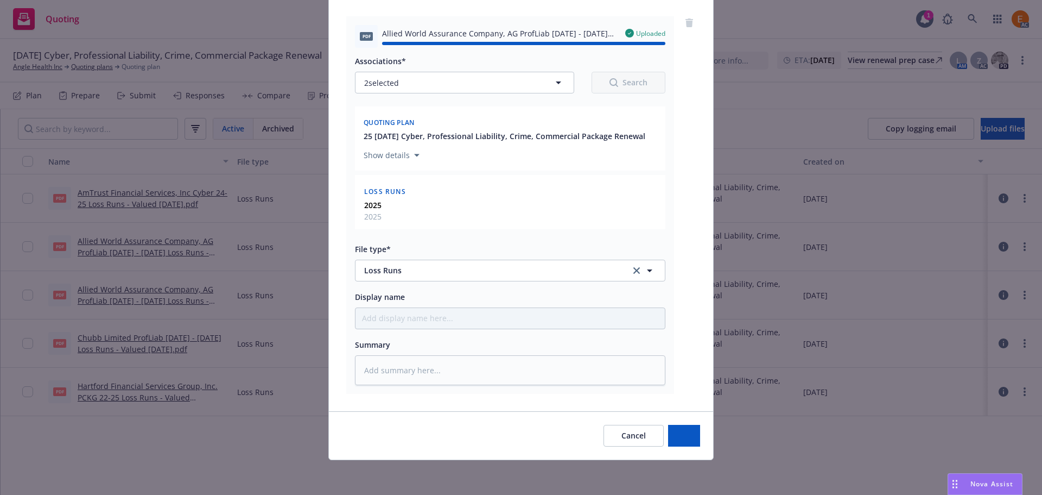
type textarea "x"
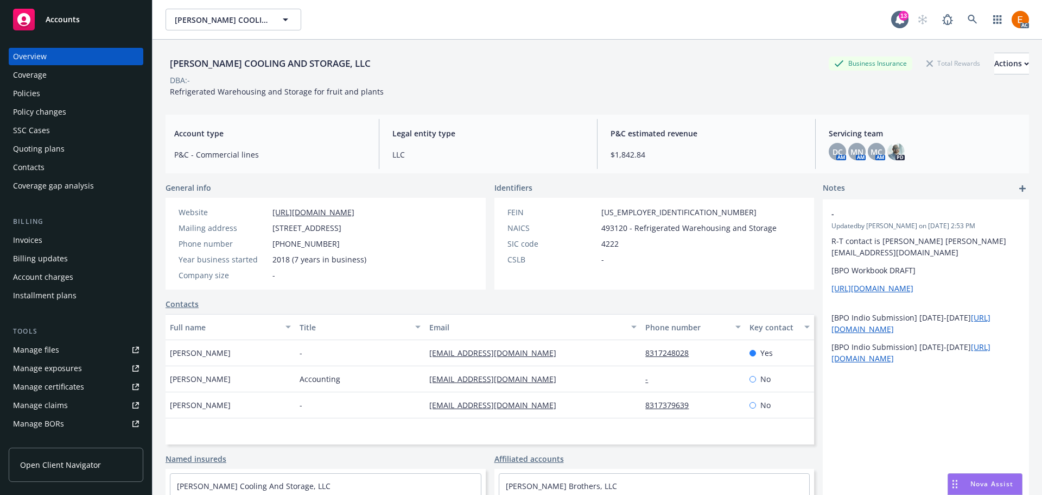
click at [79, 93] on div "Policies" at bounding box center [76, 93] width 126 height 17
click at [65, 87] on div "Policies" at bounding box center [76, 93] width 126 height 17
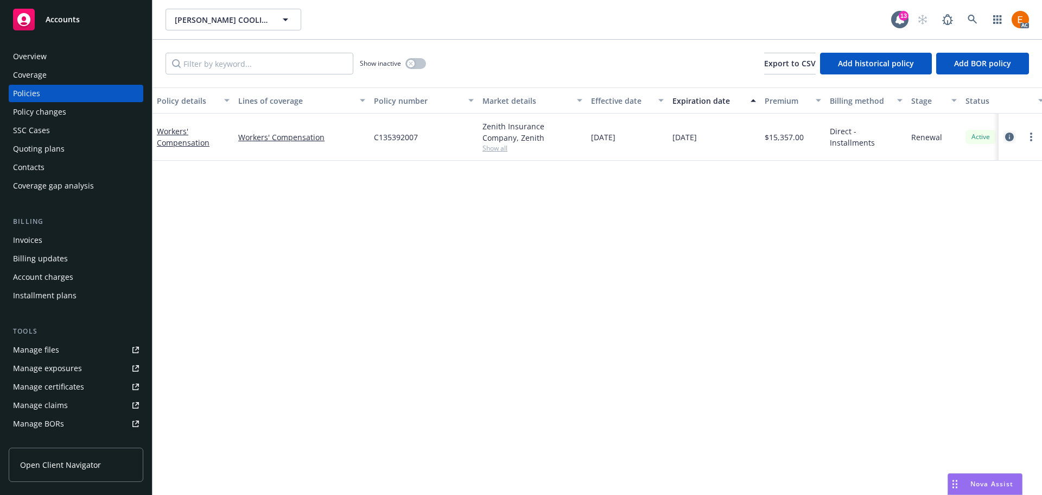
click at [1010, 141] on link "circleInformation" at bounding box center [1009, 136] width 13 height 13
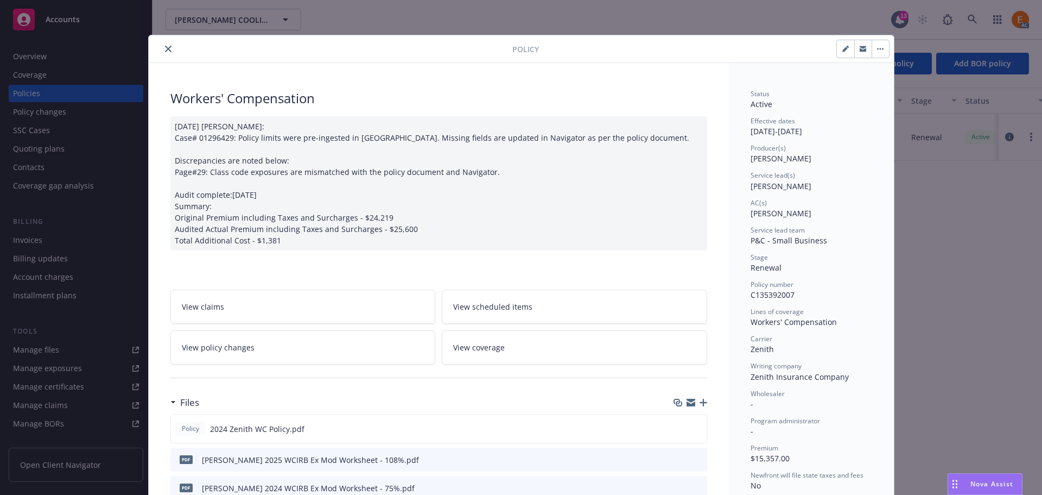
click at [700, 400] on icon "button" at bounding box center [704, 403] width 8 height 8
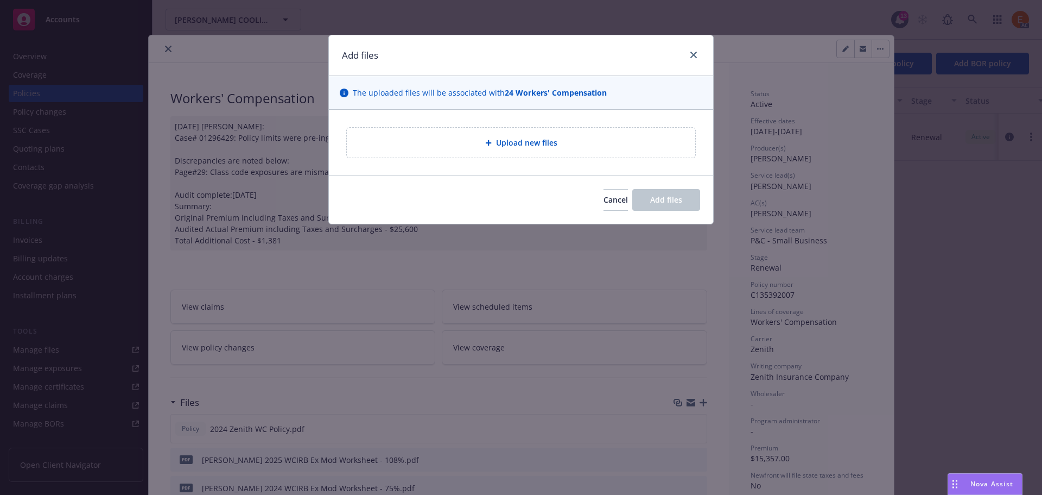
click at [533, 155] on div "Upload new files" at bounding box center [521, 143] width 349 height 30
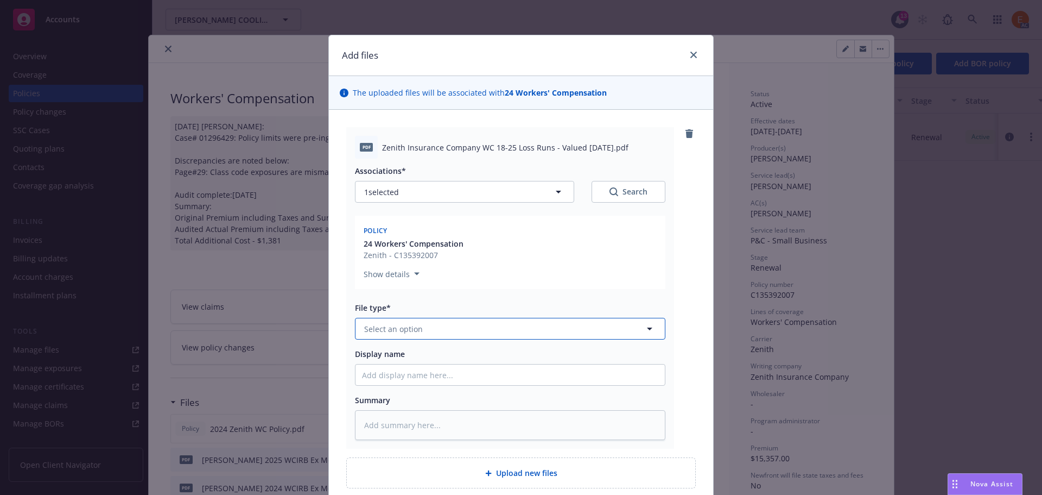
click at [485, 327] on button "Select an option" at bounding box center [510, 329] width 311 height 22
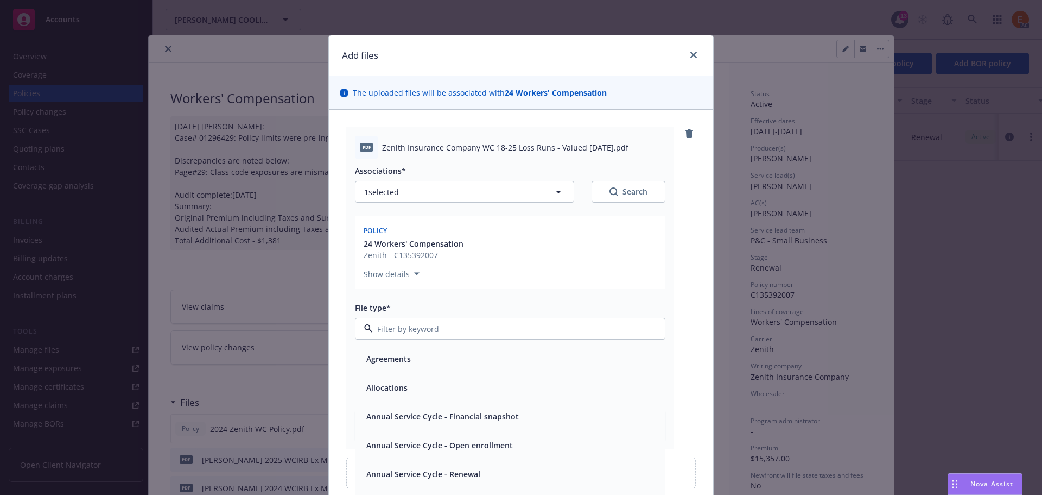
type input "k"
type input "loss r"
click at [464, 347] on div "Loss Runs" at bounding box center [510, 358] width 309 height 29
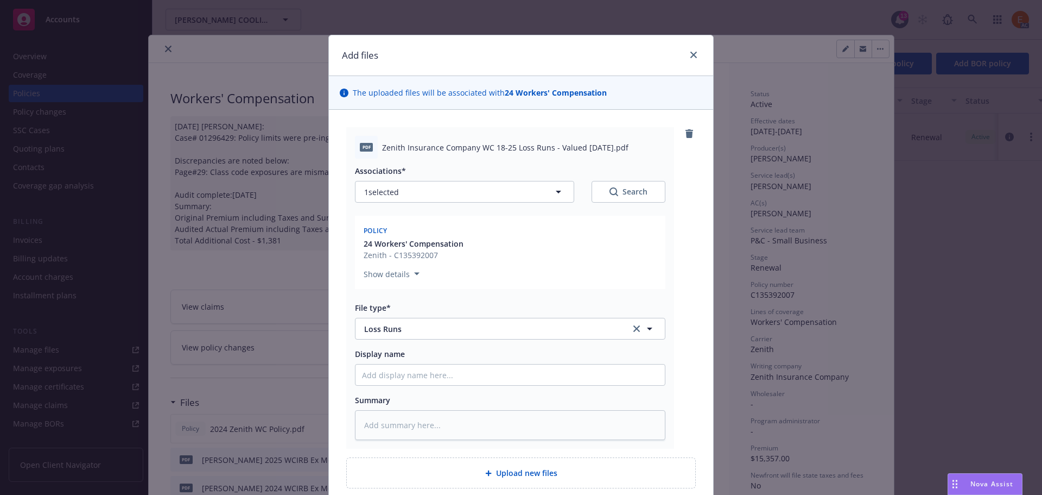
click at [612, 194] on icon "Search" at bounding box center [614, 191] width 9 height 9
type textarea "x"
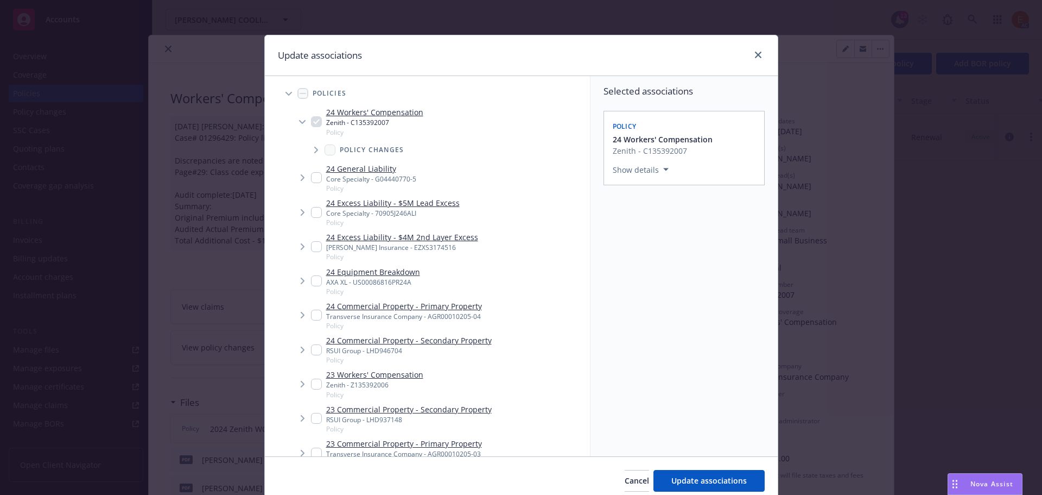
click at [280, 93] on span "Tree Example" at bounding box center [288, 93] width 17 height 17
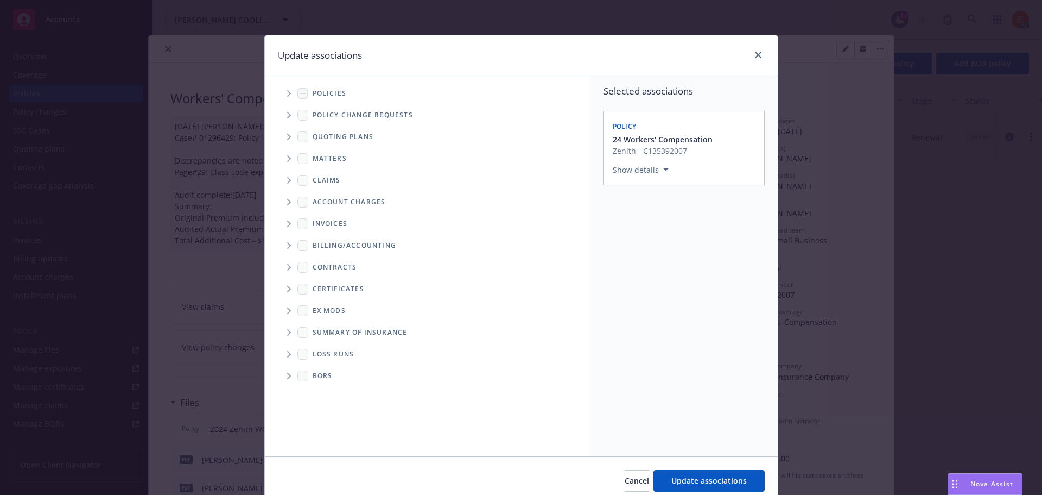
click at [287, 352] on icon "Folder Tree Example" at bounding box center [289, 354] width 4 height 7
click at [334, 393] on link "2025" at bounding box center [338, 392] width 17 height 11
checkbox input "true"
click at [679, 473] on button "Update associations" at bounding box center [709, 481] width 111 height 22
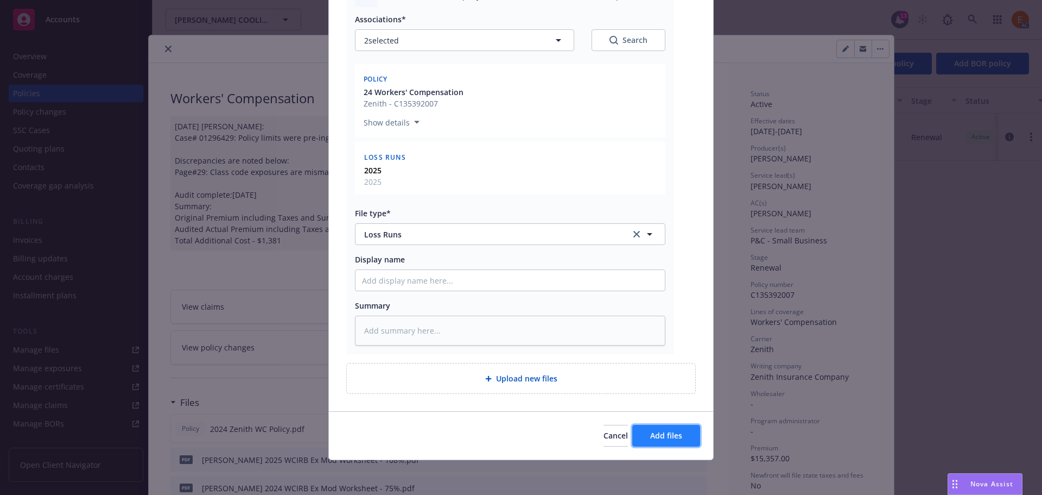
click at [668, 436] on span "Add files" at bounding box center [666, 435] width 32 height 10
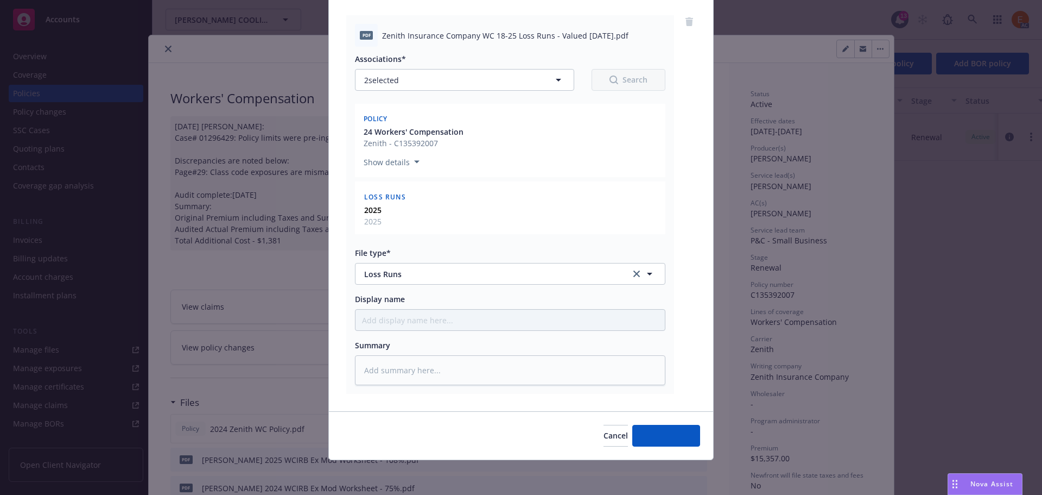
scroll to position [112, 0]
type textarea "x"
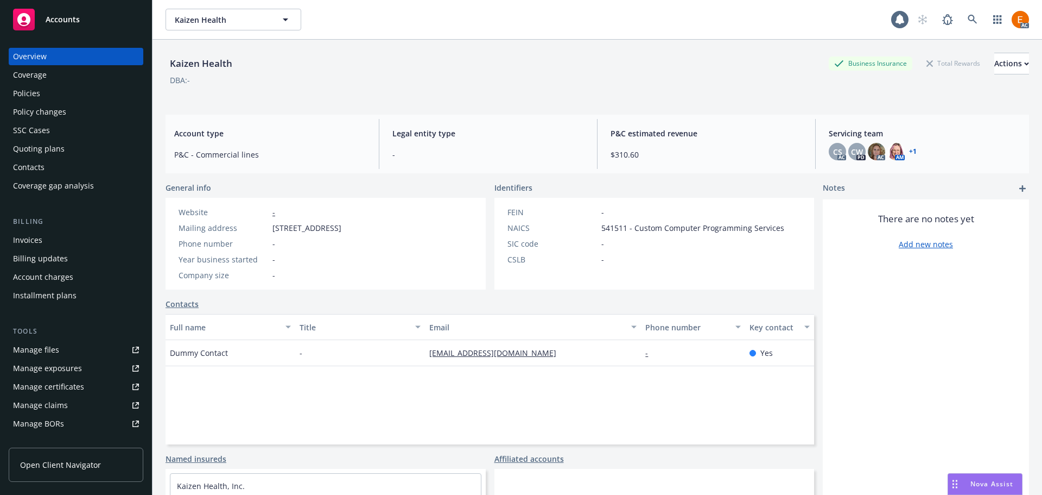
click at [68, 92] on div "Policies" at bounding box center [76, 93] width 126 height 17
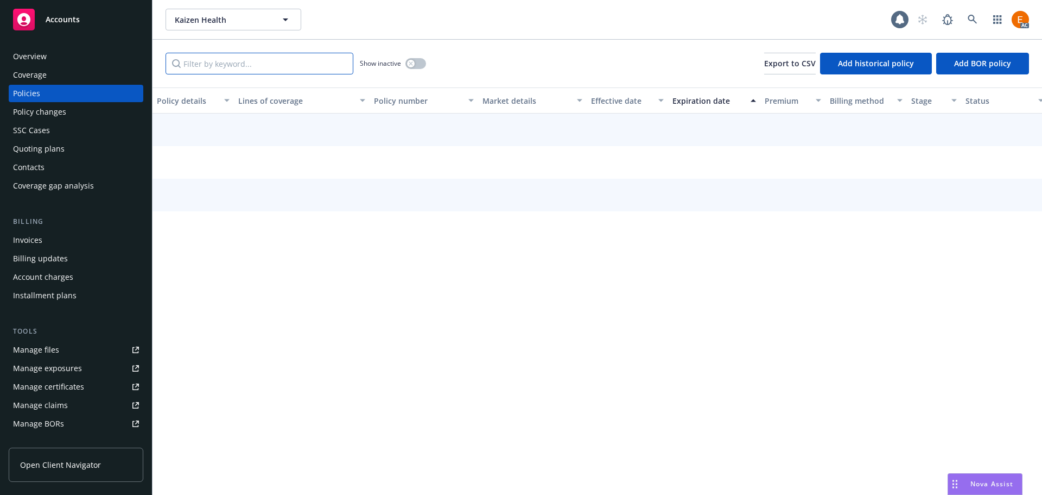
click at [311, 61] on input "Filter by keyword..." at bounding box center [260, 64] width 188 height 22
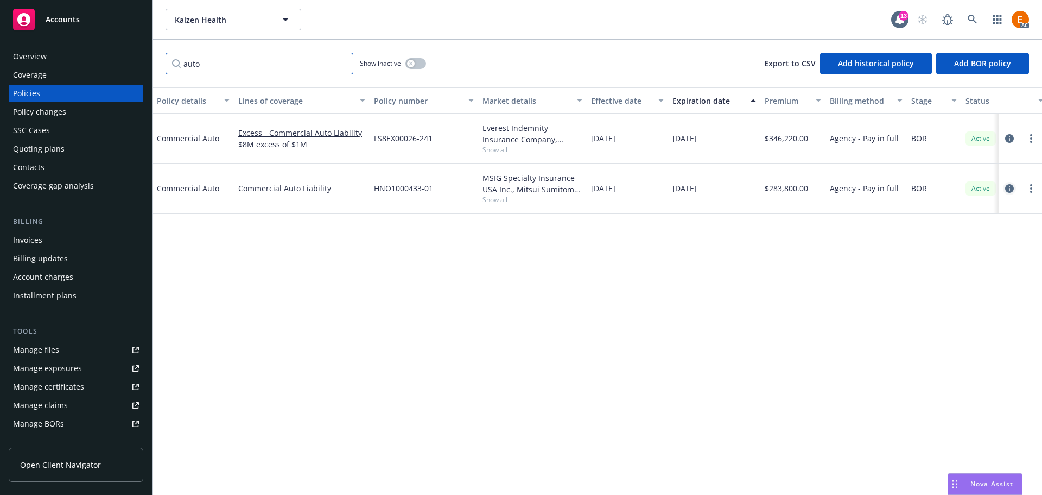
type input "auto"
click at [1006, 182] on link "circleInformation" at bounding box center [1009, 188] width 13 height 13
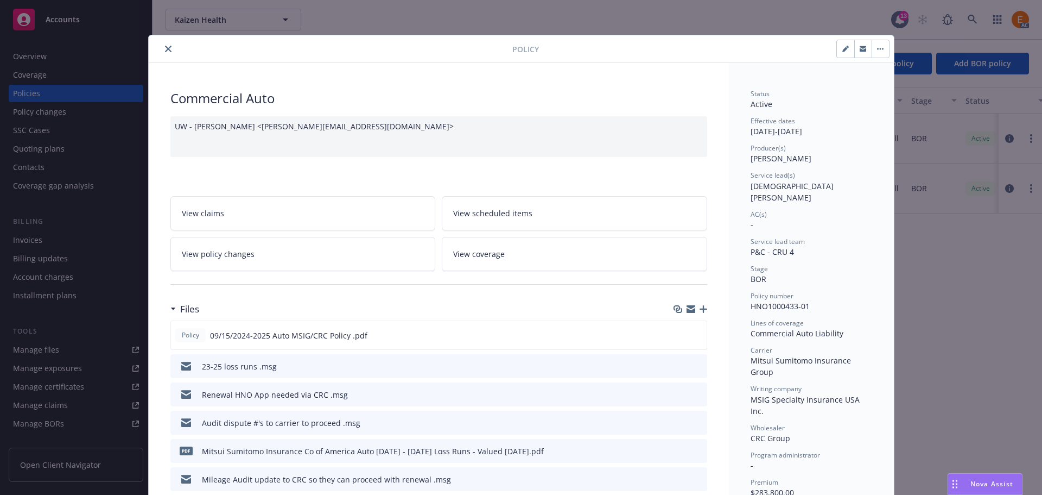
click at [700, 308] on icon "button" at bounding box center [704, 309] width 8 height 8
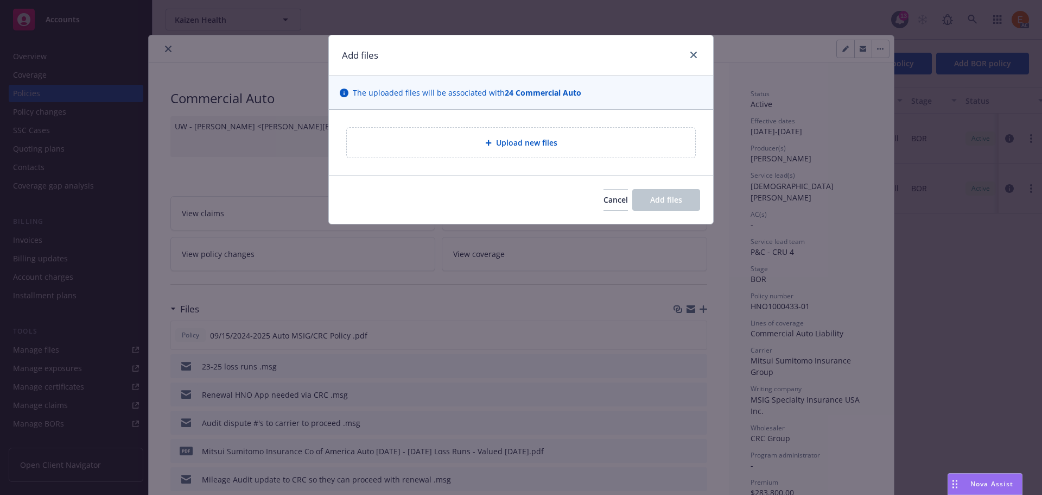
click at [579, 136] on div "Upload new files" at bounding box center [521, 142] width 331 height 12
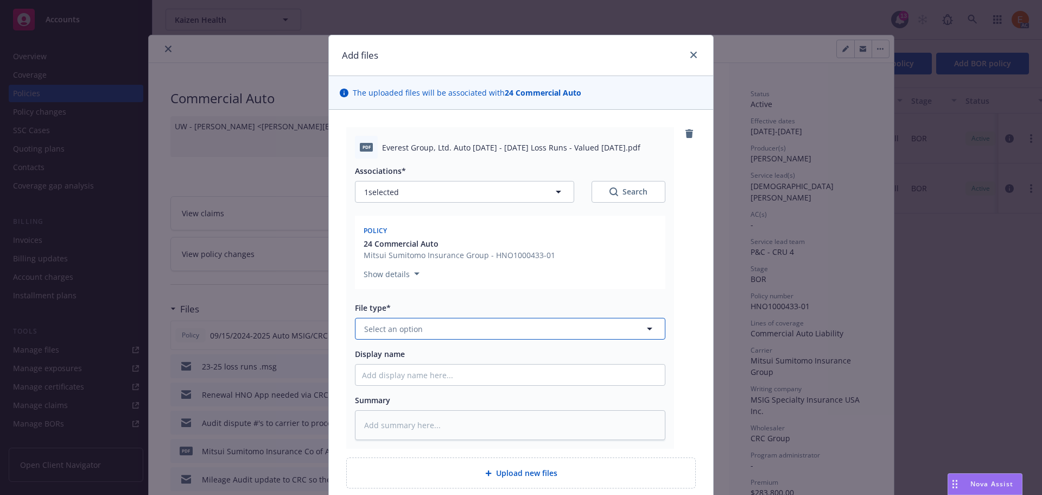
click at [432, 320] on button "Select an option" at bounding box center [510, 329] width 311 height 22
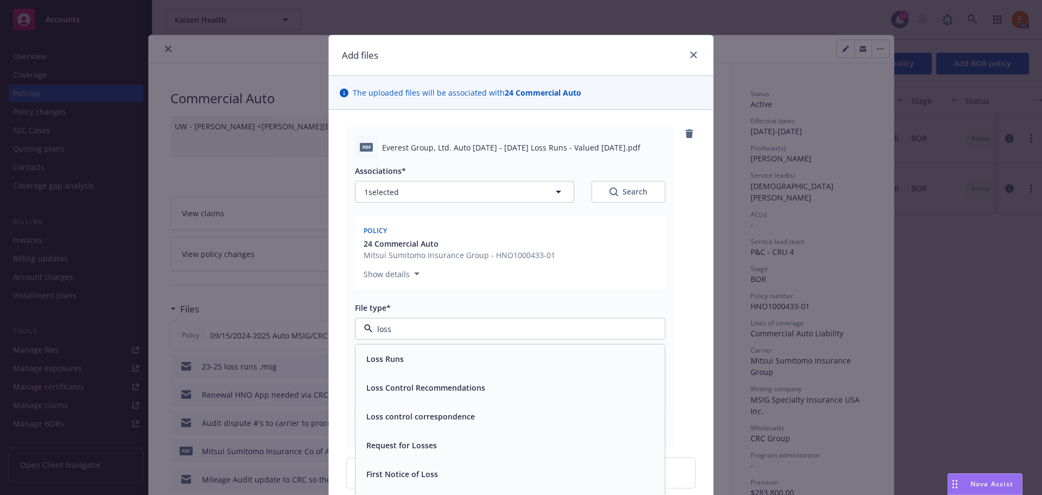
type input "loss r"
click at [385, 349] on div "Loss Runs" at bounding box center [510, 358] width 309 height 29
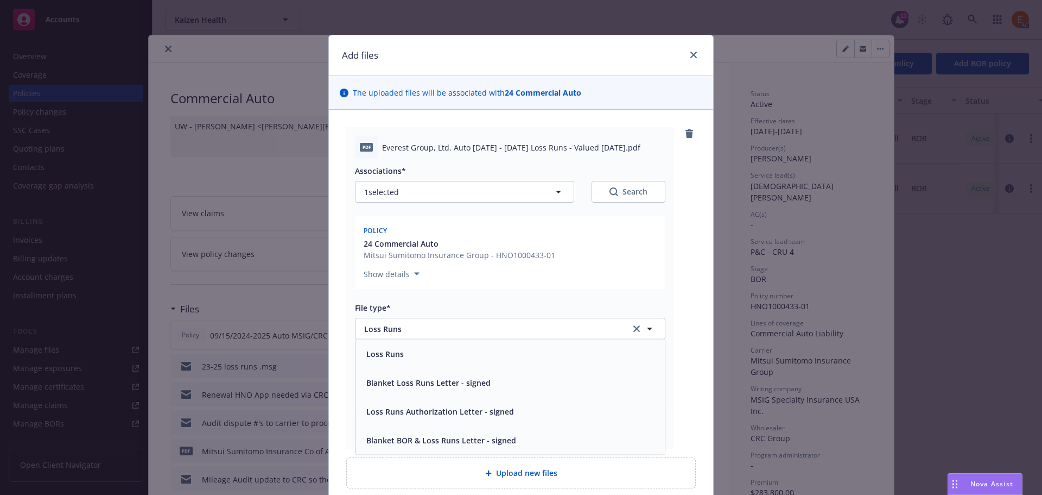
click at [614, 194] on icon "Search" at bounding box center [614, 191] width 9 height 9
type textarea "x"
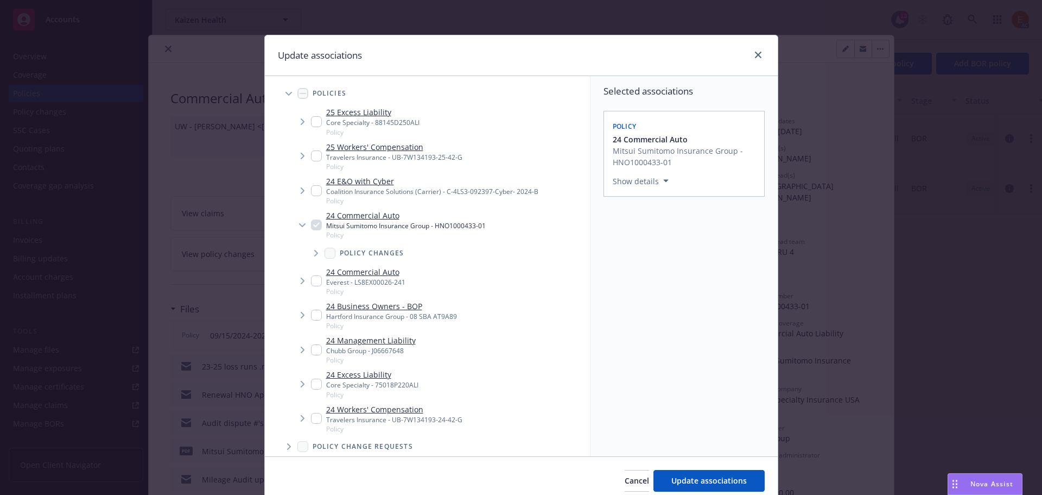
click at [283, 96] on span "Tree Example" at bounding box center [288, 93] width 17 height 17
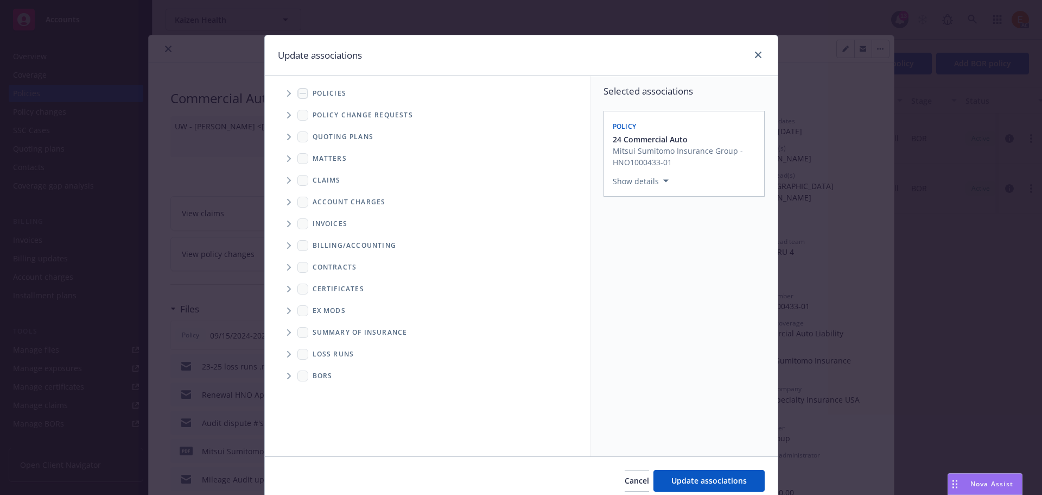
click at [289, 355] on span "Folder Tree Example" at bounding box center [288, 353] width 17 height 17
click at [333, 393] on link "2025" at bounding box center [338, 392] width 17 height 11
checkbox input "true"
click at [747, 487] on button "Update associations" at bounding box center [709, 481] width 111 height 22
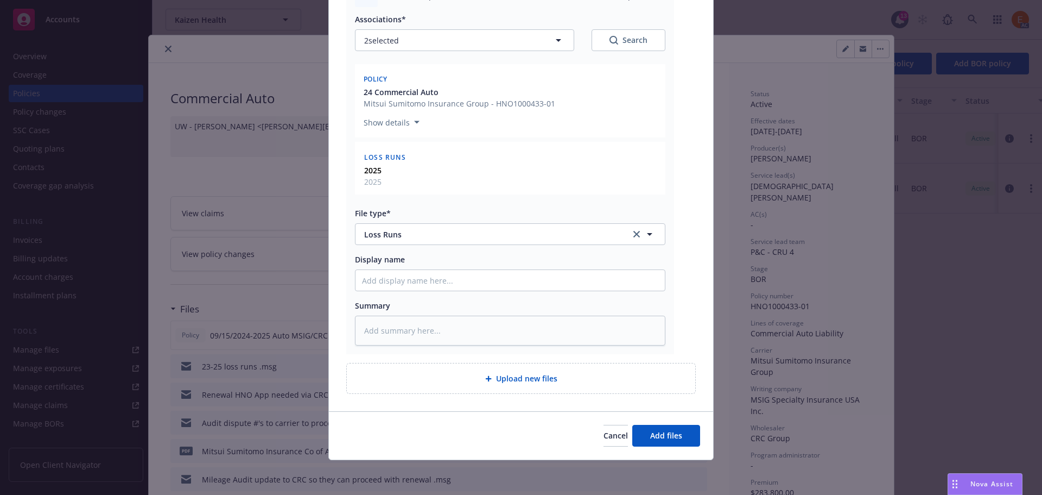
click at [684, 448] on div "Cancel Add files" at bounding box center [521, 435] width 384 height 48
click at [681, 443] on button "Add files" at bounding box center [667, 436] width 68 height 22
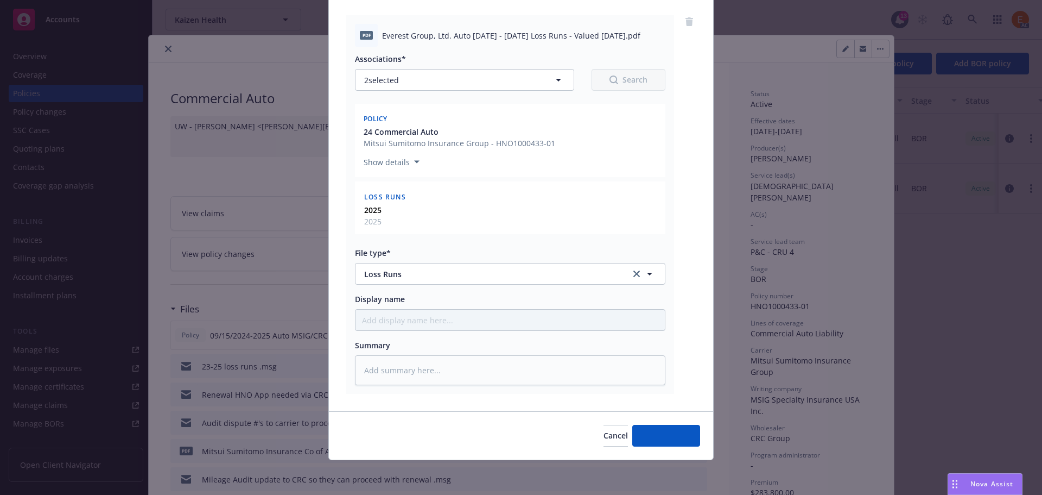
scroll to position [112, 0]
type textarea "x"
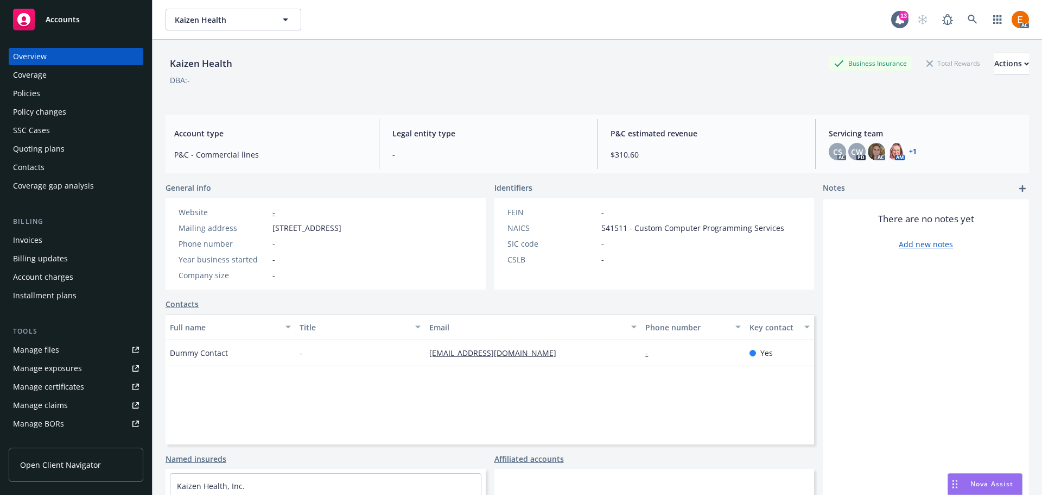
click at [83, 155] on div "Quoting plans" at bounding box center [76, 148] width 126 height 17
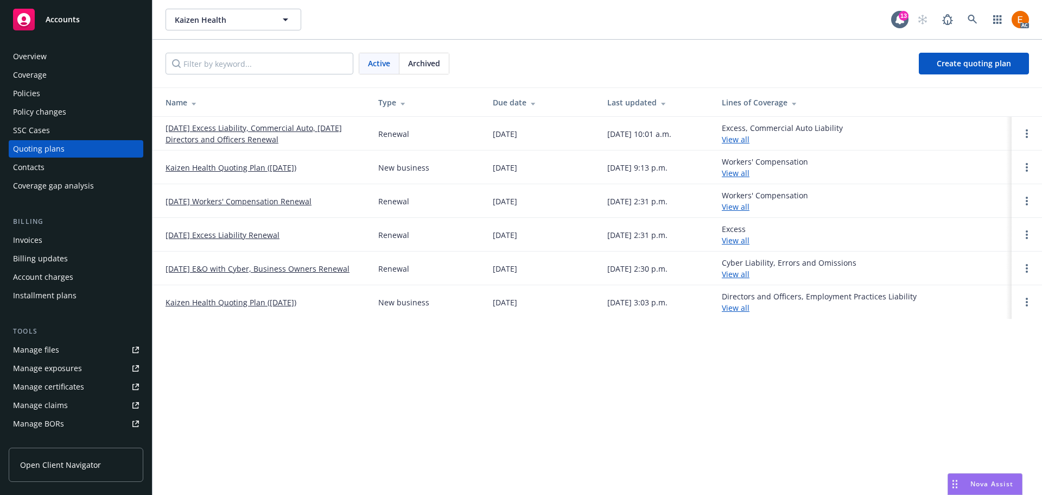
click at [40, 92] on div "Policies" at bounding box center [76, 93] width 126 height 17
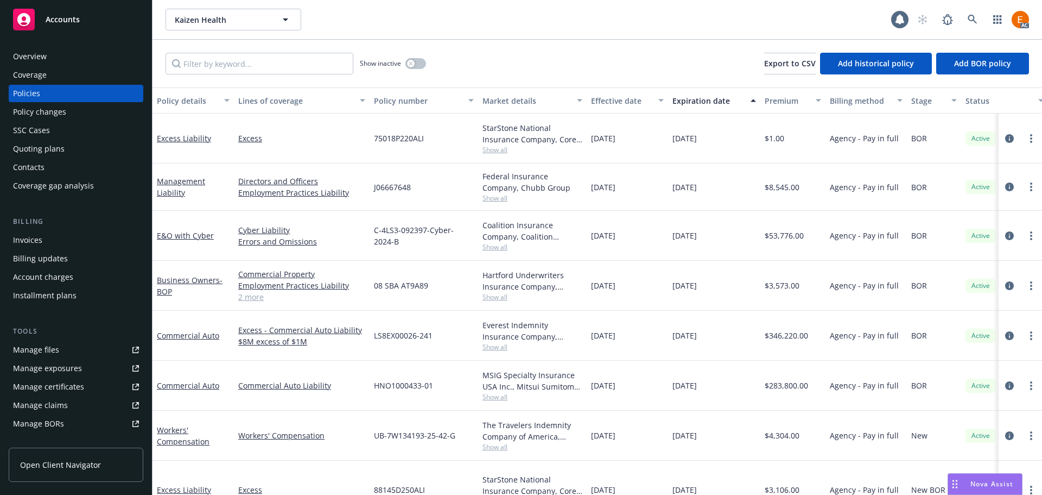
click at [23, 58] on div "Overview" at bounding box center [30, 56] width 34 height 17
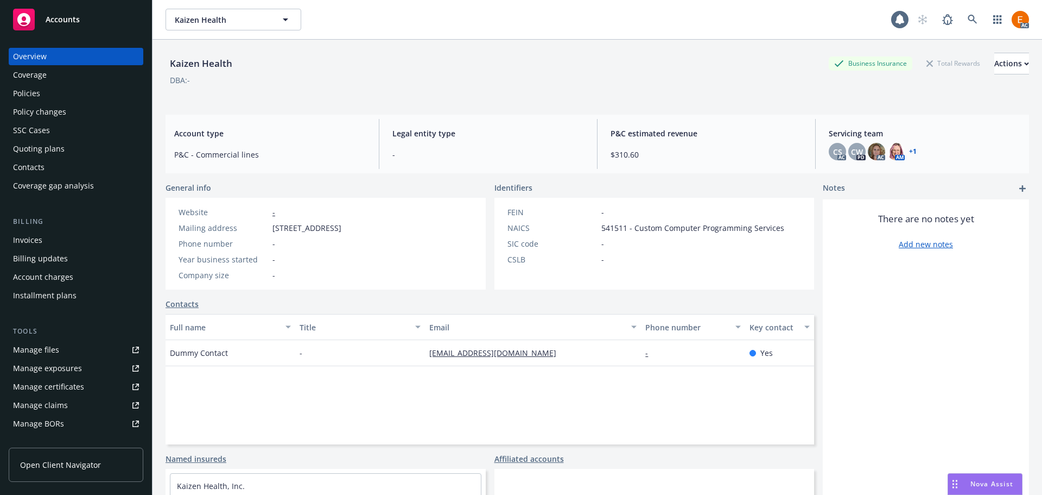
click at [909, 148] on link "+ 1" at bounding box center [913, 151] width 8 height 7
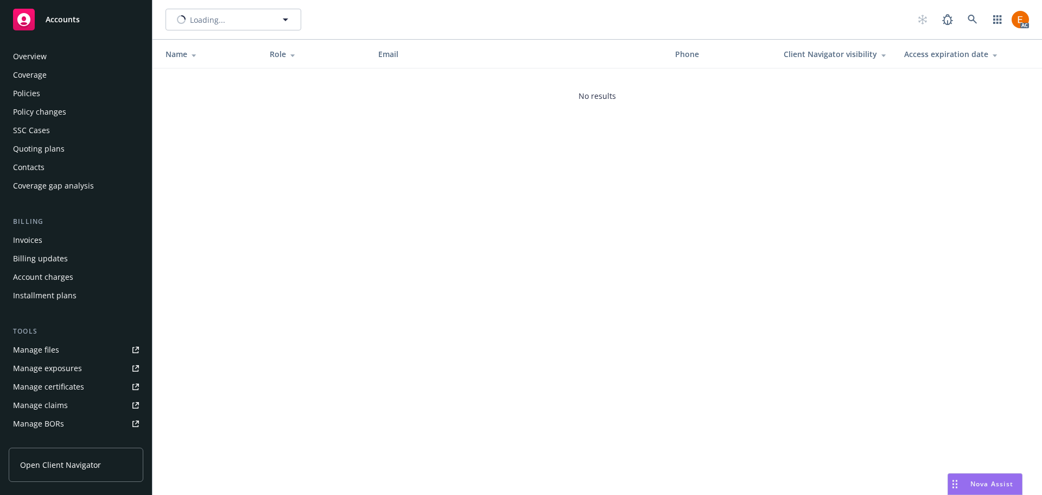
scroll to position [194, 0]
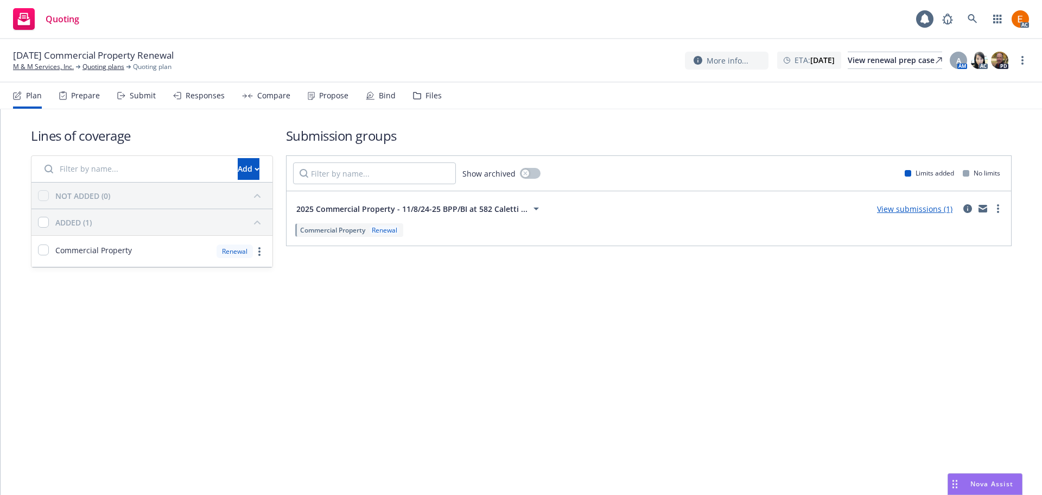
click at [417, 87] on div "Files" at bounding box center [427, 96] width 29 height 26
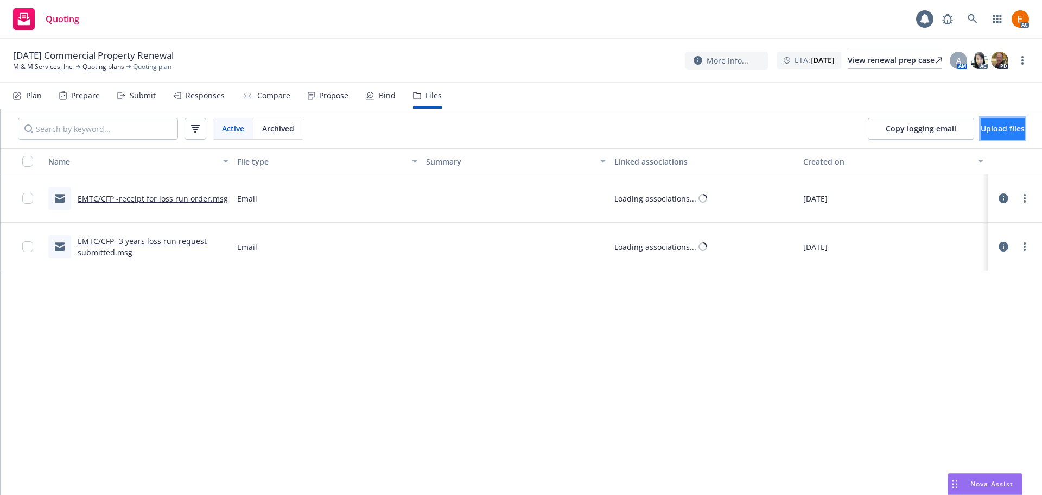
click at [1005, 129] on button "Upload files" at bounding box center [1003, 129] width 44 height 22
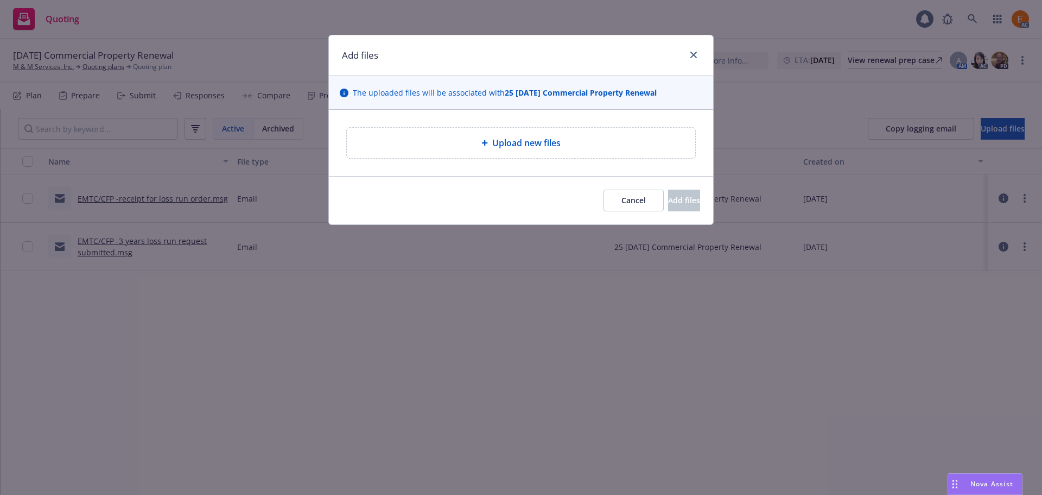
click at [618, 140] on div "Upload new files" at bounding box center [521, 142] width 331 height 13
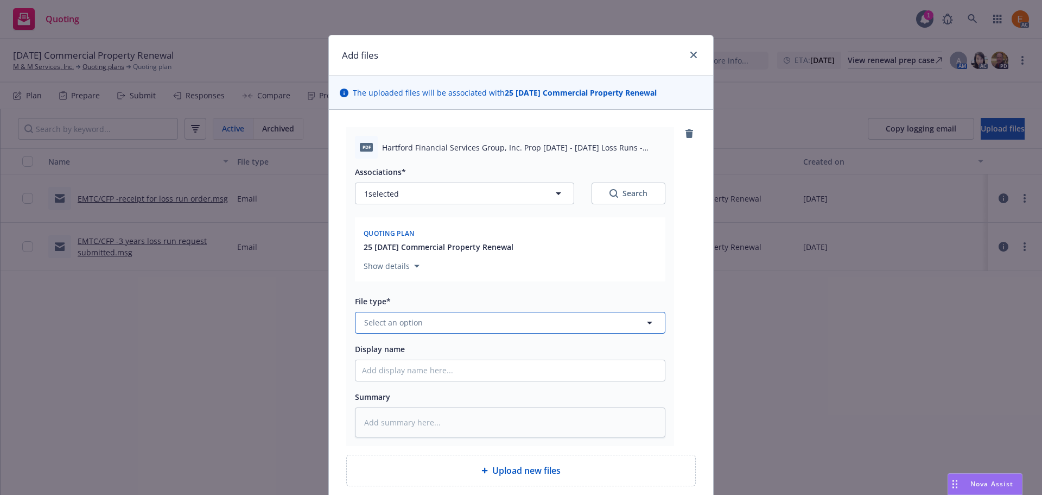
click at [517, 328] on button "Select an option" at bounding box center [510, 323] width 311 height 22
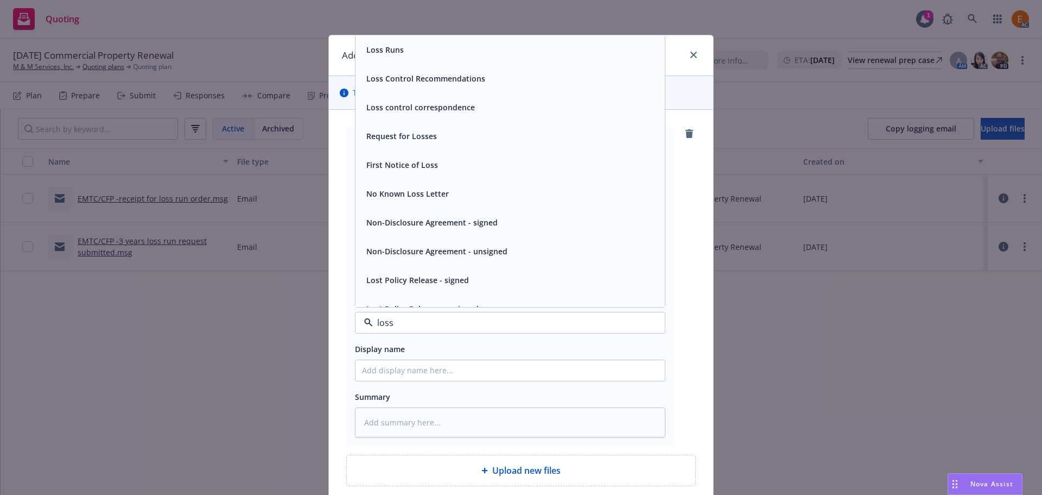
type input "loss r"
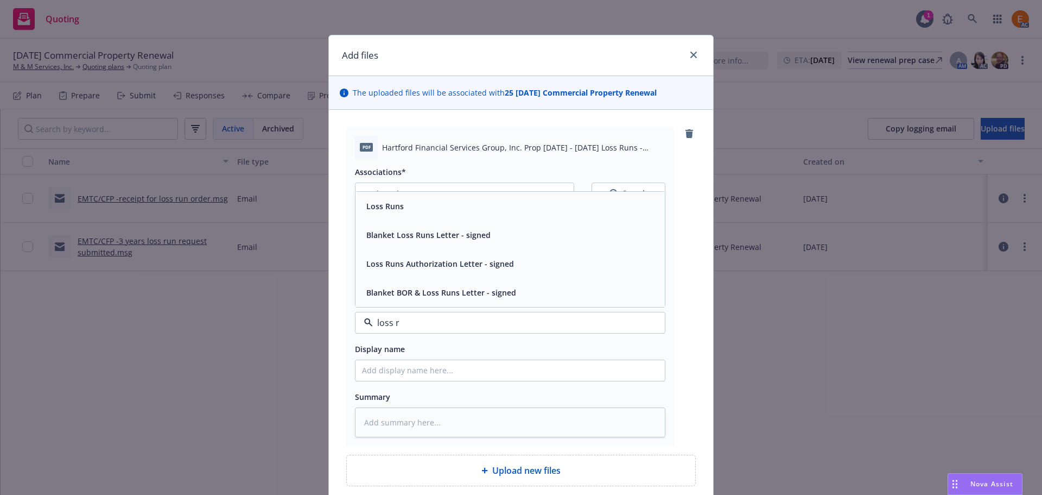
click at [415, 218] on div "Loss Runs" at bounding box center [510, 206] width 309 height 29
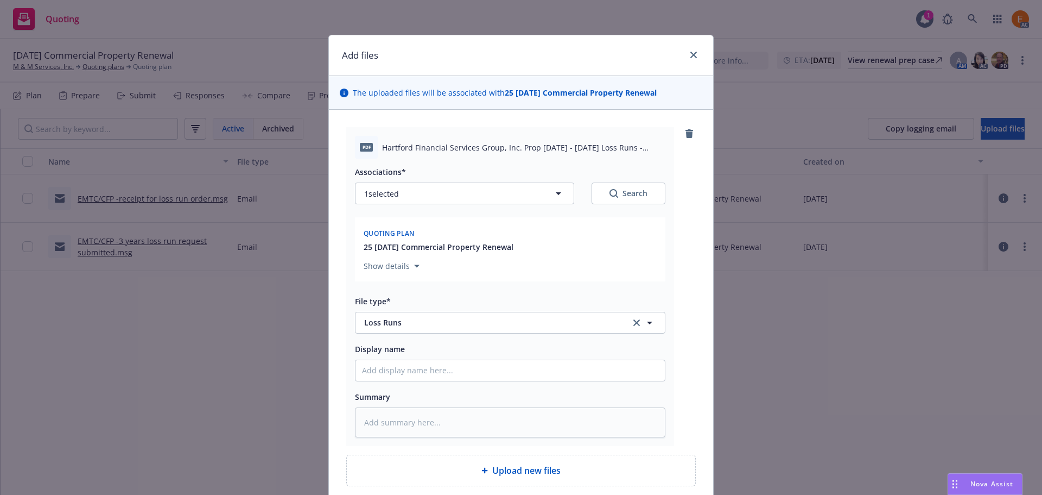
click at [619, 194] on div "Search" at bounding box center [629, 193] width 38 height 11
type textarea "x"
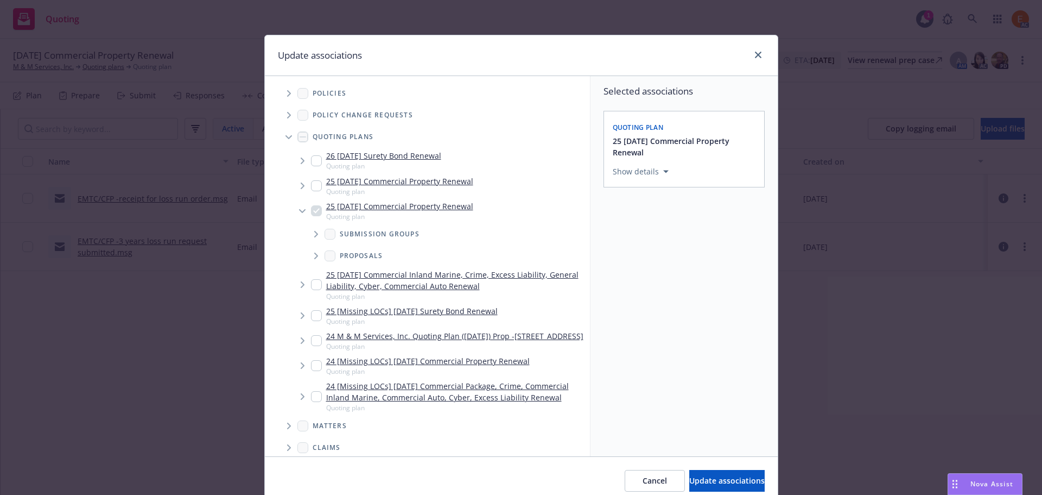
drag, startPoint x: 282, startPoint y: 130, endPoint x: 285, endPoint y: 141, distance: 11.7
click at [282, 130] on span "Tree Example" at bounding box center [288, 136] width 17 height 17
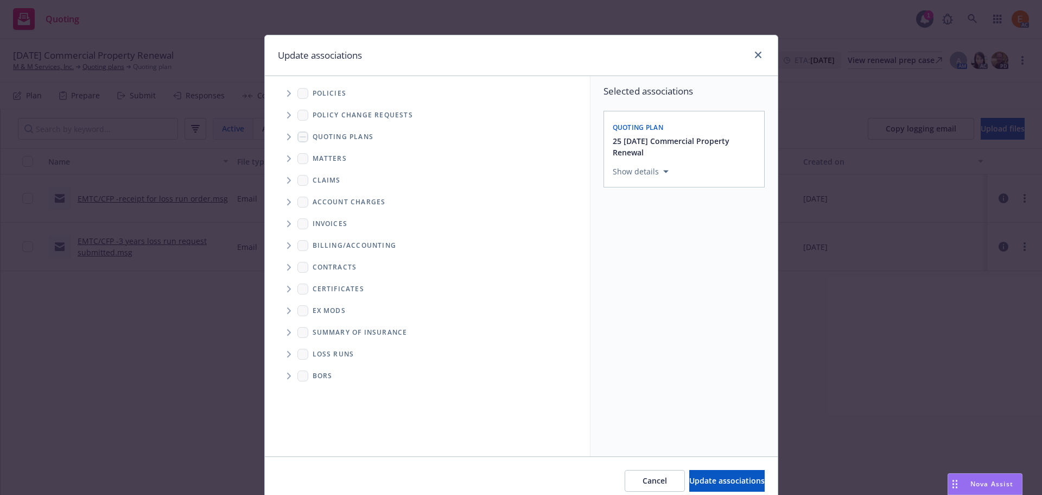
click at [285, 350] on span "Folder Tree Example" at bounding box center [288, 353] width 17 height 17
click at [336, 393] on link "2025" at bounding box center [338, 392] width 17 height 11
checkbox input "true"
click at [690, 482] on span "Update associations" at bounding box center [727, 480] width 75 height 10
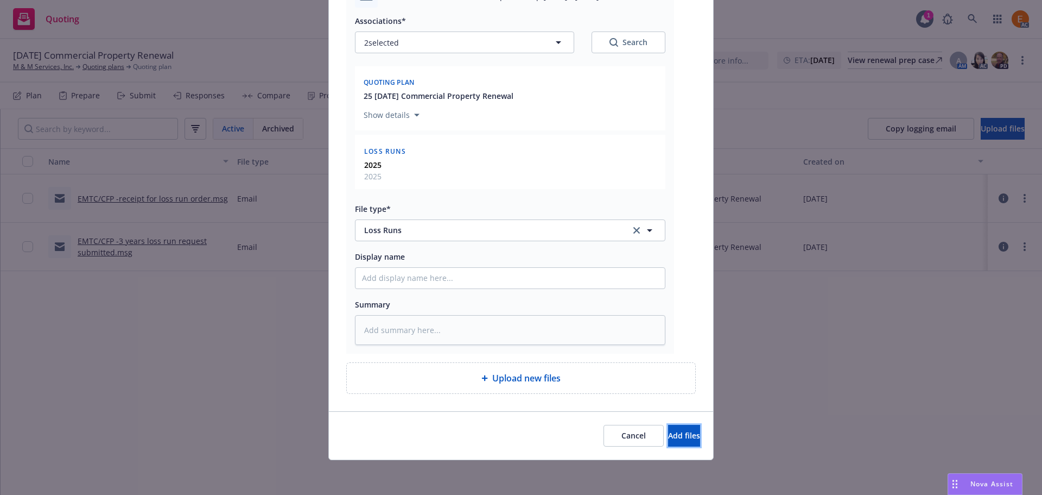
click at [668, 440] on span "Add files" at bounding box center [684, 435] width 32 height 10
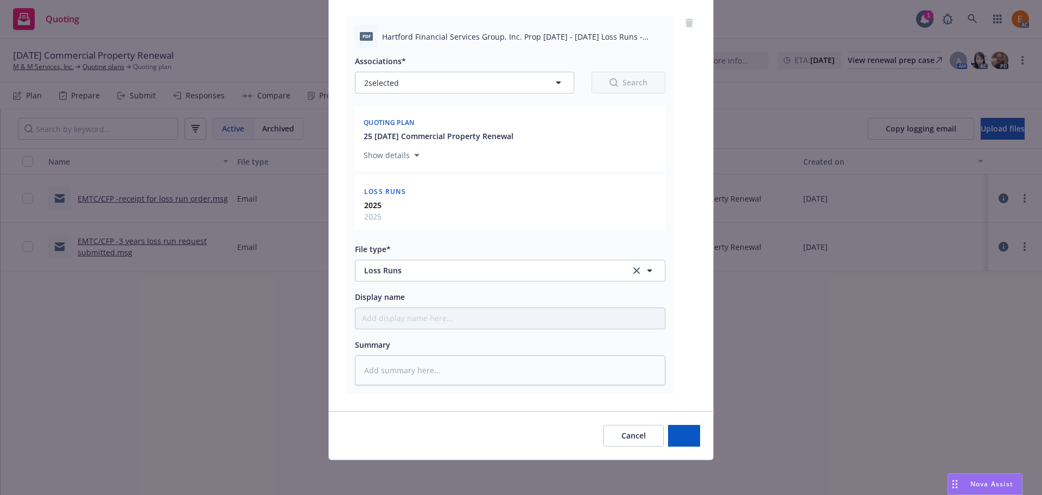
type textarea "x"
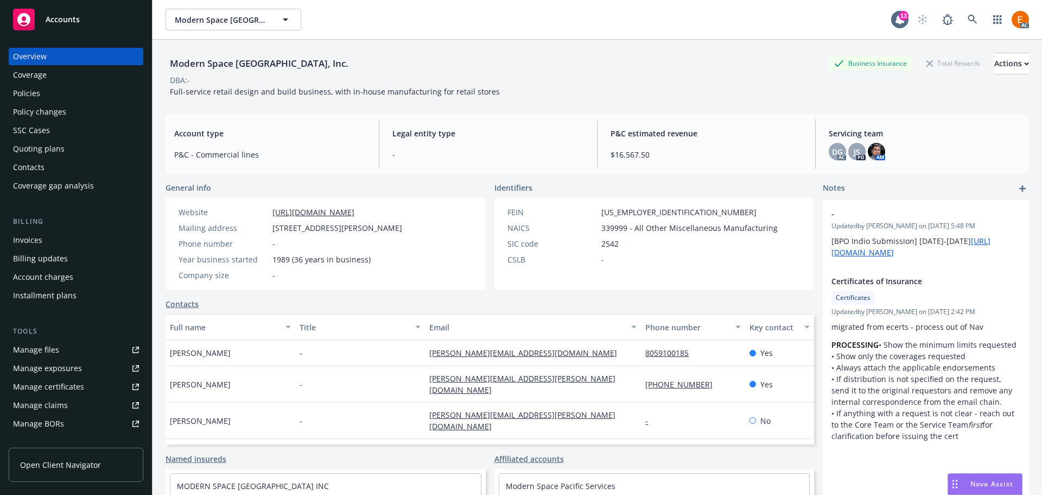
click at [86, 153] on div "Quoting plans" at bounding box center [76, 148] width 126 height 17
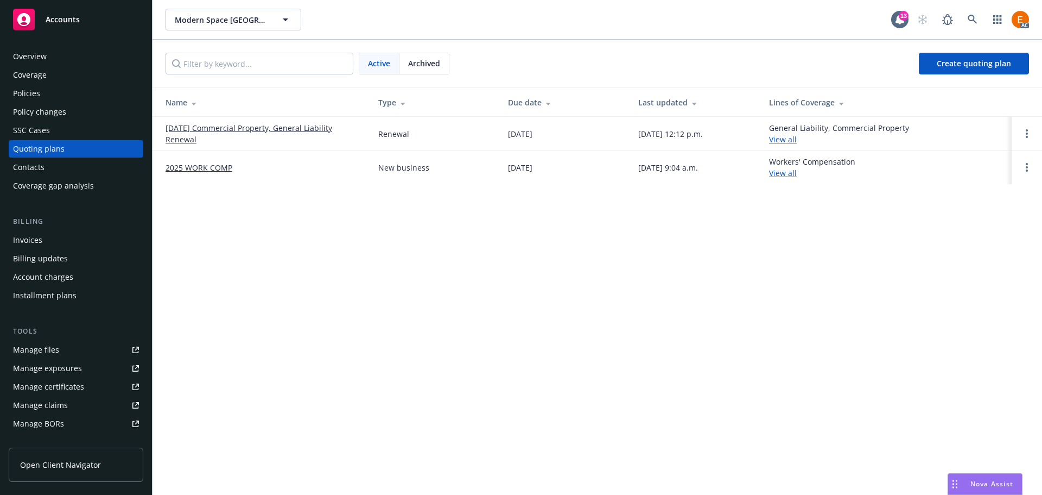
click at [287, 129] on link "10/16/25 Commercial Property, General Liability Renewal" at bounding box center [263, 133] width 195 height 23
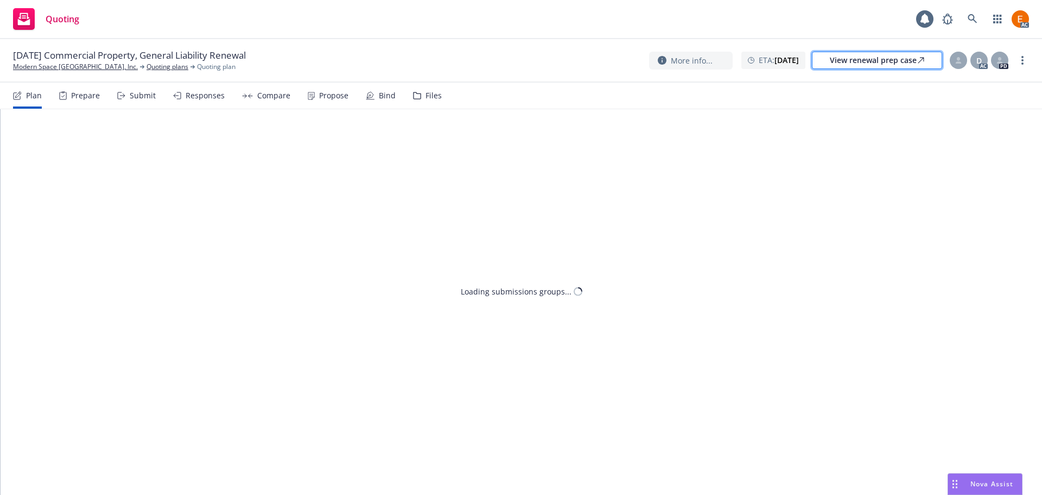
click at [921, 62] on icon at bounding box center [921, 60] width 7 height 7
